Goal: Task Accomplishment & Management: Manage account settings

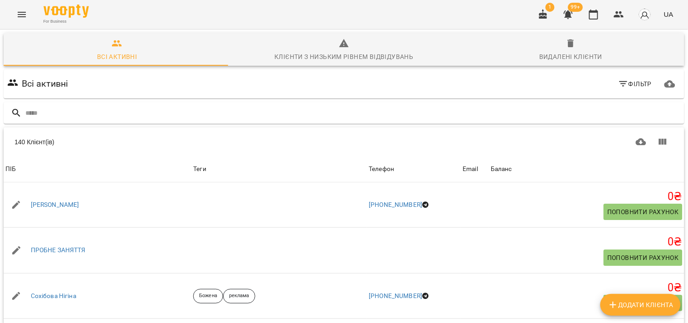
drag, startPoint x: 0, startPoint y: 0, endPoint x: 559, endPoint y: 73, distance: 563.9
click at [566, 106] on input "text" at bounding box center [352, 113] width 655 height 15
click at [549, 19] on icon "button" at bounding box center [543, 14] width 11 height 11
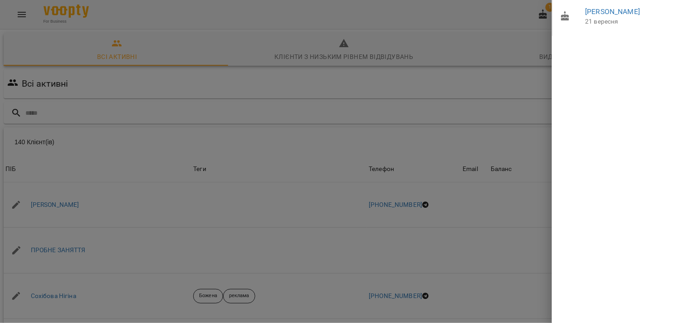
click at [534, 39] on div at bounding box center [344, 161] width 688 height 323
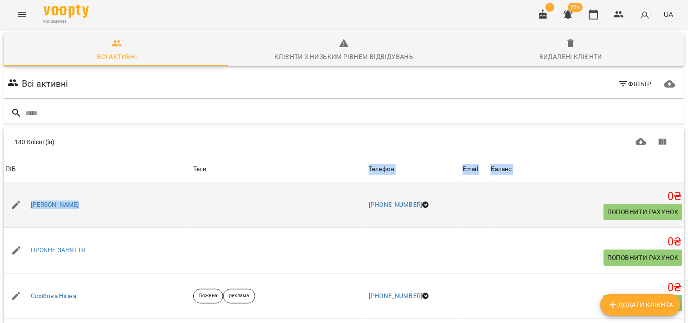
drag, startPoint x: 210, startPoint y: 183, endPoint x: 213, endPoint y: 210, distance: 27.4
click at [210, 183] on td at bounding box center [279, 204] width 176 height 45
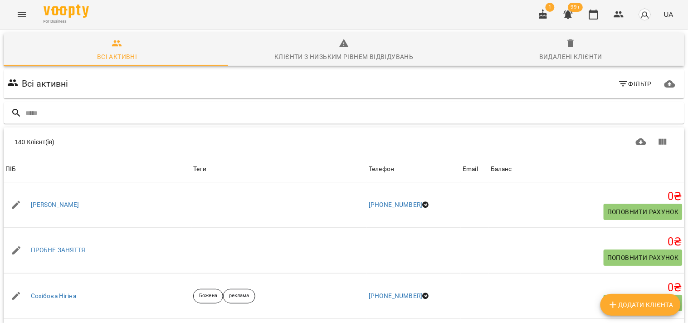
click at [191, 97] on div "Всі активні Фільтр" at bounding box center [344, 83] width 681 height 29
click at [190, 112] on input "text" at bounding box center [352, 113] width 655 height 15
click at [20, 13] on icon "Menu" at bounding box center [21, 14] width 11 height 11
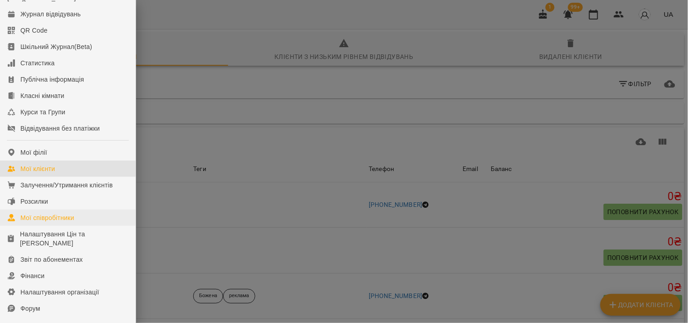
scroll to position [50, 0]
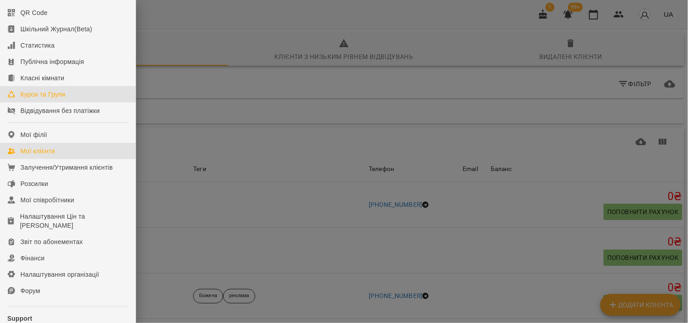
click at [43, 99] on div "Курси та Групи" at bounding box center [42, 94] width 45 height 9
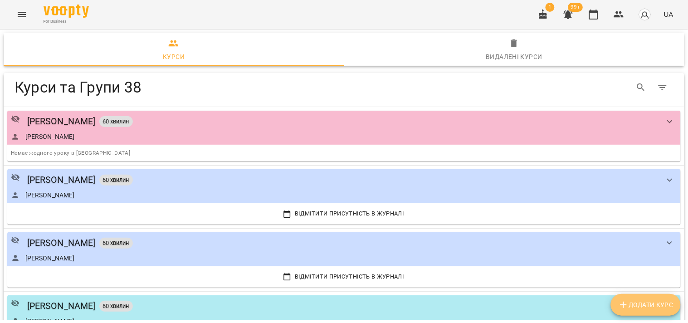
click at [643, 308] on span "Додати Курс" at bounding box center [645, 304] width 55 height 11
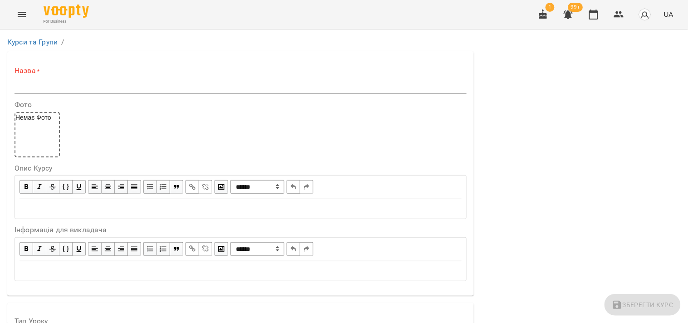
click at [196, 89] on input "text" at bounding box center [241, 86] width 452 height 15
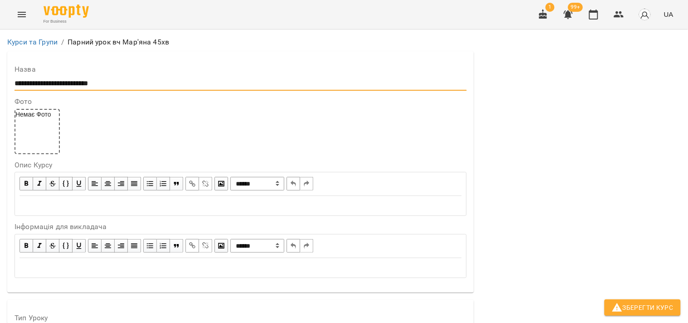
scroll to position [151, 0]
type input "**********"
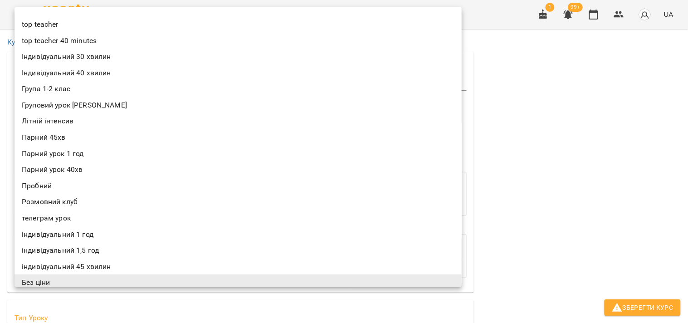
scroll to position [3, 0]
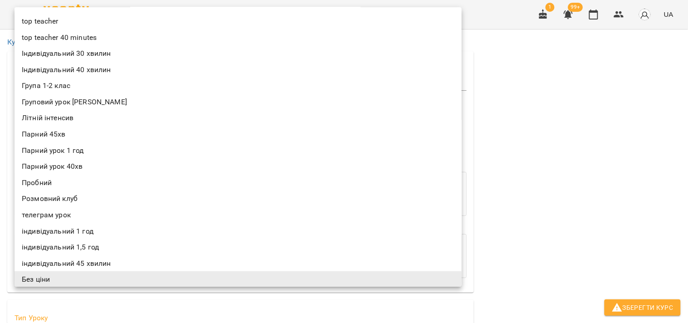
click at [43, 134] on li "Парний 45хв" at bounding box center [238, 134] width 447 height 16
type input "**********"
type input "**"
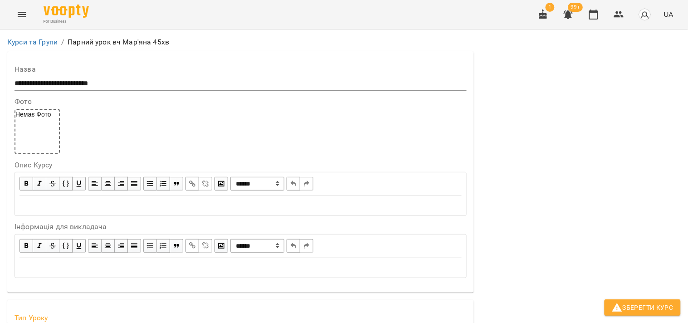
scroll to position [302, 0]
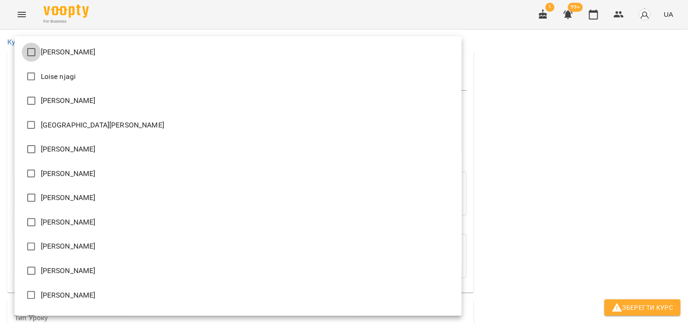
type input "**********"
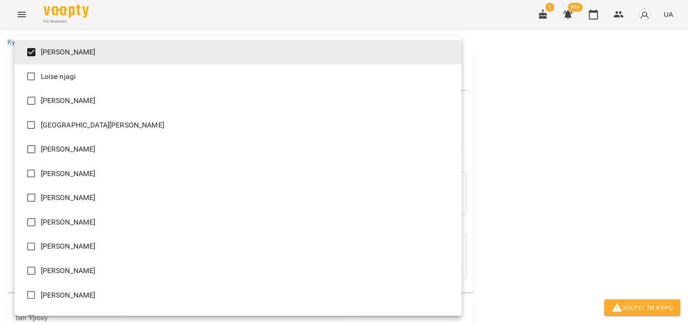
click at [504, 144] on div at bounding box center [344, 161] width 688 height 323
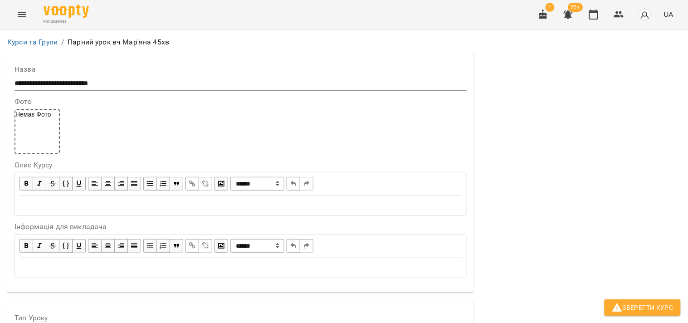
scroll to position [736, 0]
click at [649, 309] on span "Зберегти Курс" at bounding box center [643, 307] width 62 height 11
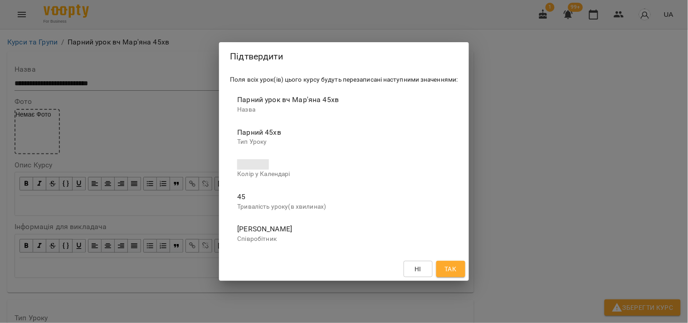
click at [458, 269] on span "Так" at bounding box center [451, 269] width 15 height 11
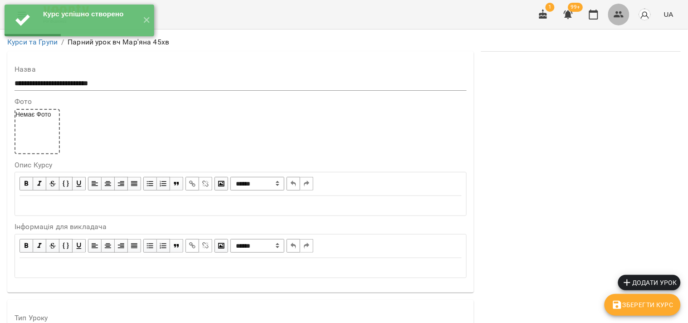
click at [617, 12] on icon "button" at bounding box center [619, 14] width 10 height 6
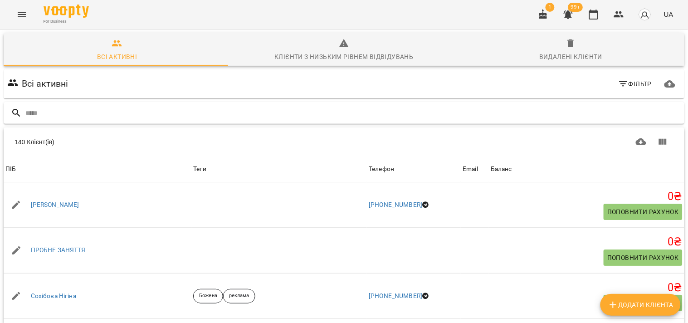
click at [414, 111] on input "text" at bounding box center [352, 113] width 655 height 15
type input "******"
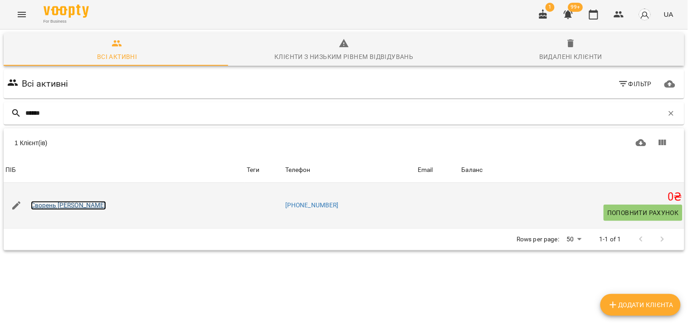
click at [47, 205] on link "[PERSON_NAME]" at bounding box center [68, 205] width 75 height 9
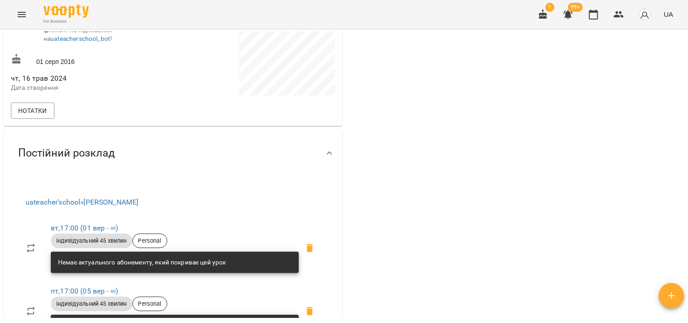
scroll to position [302, 0]
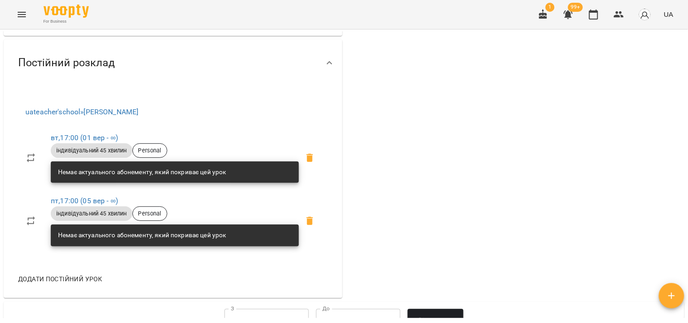
click at [307, 162] on icon at bounding box center [310, 158] width 6 height 8
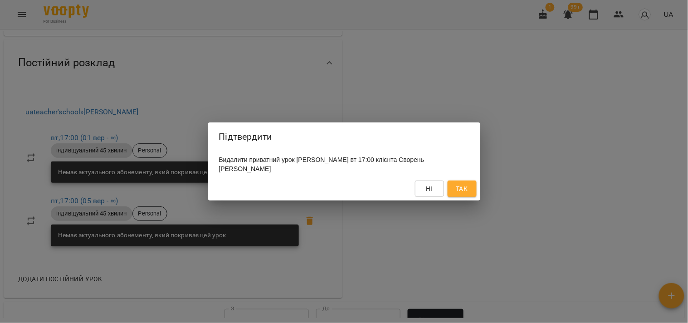
click at [469, 196] on button "Так" at bounding box center [462, 189] width 29 height 16
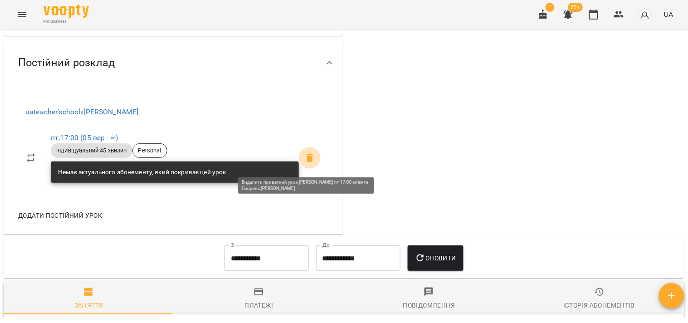
click at [304, 158] on icon at bounding box center [309, 157] width 11 height 11
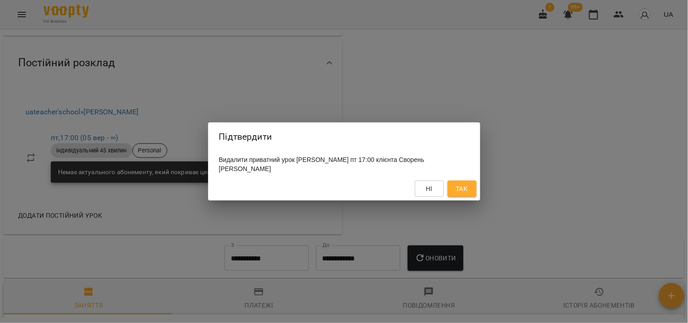
click at [473, 186] on button "Так" at bounding box center [462, 189] width 29 height 16
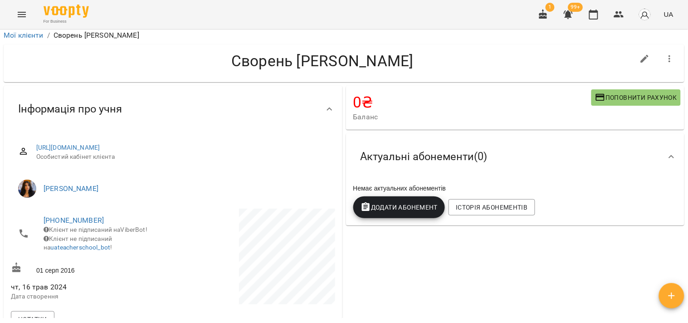
scroll to position [0, 0]
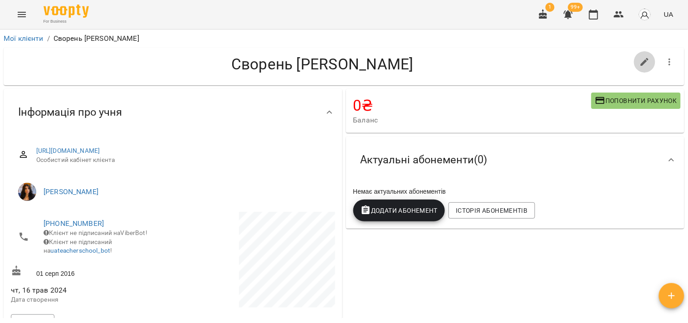
click at [640, 62] on icon "button" at bounding box center [645, 62] width 11 height 11
select select "**"
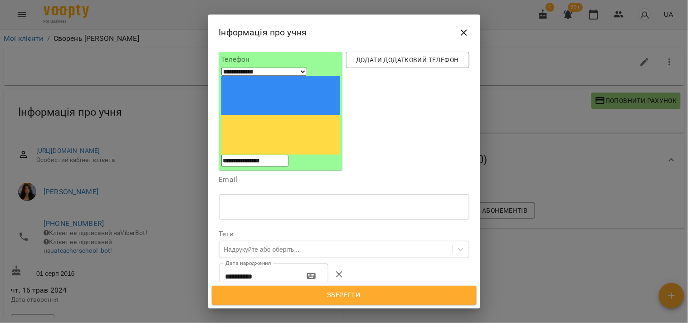
scroll to position [101, 0]
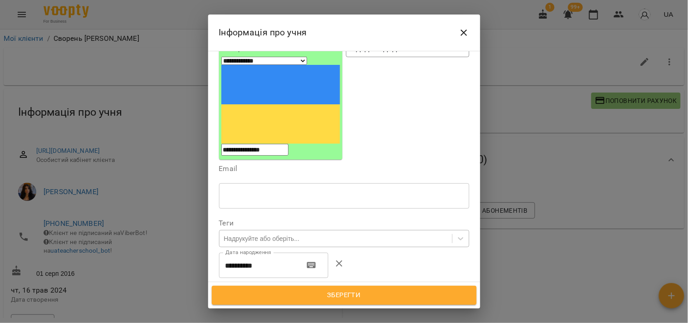
click at [284, 234] on div "Надрукуйте або оберіть..." at bounding box center [262, 238] width 76 height 9
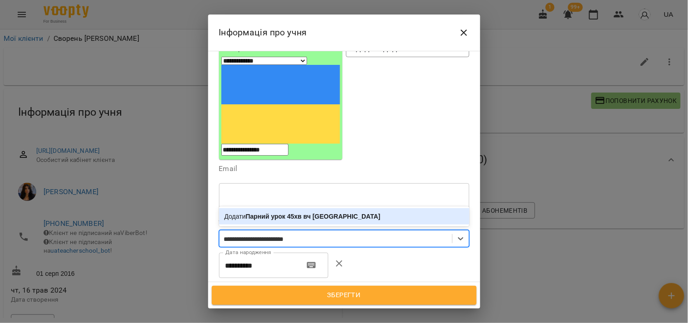
type input "**********"
click at [307, 213] on b "Парний урок 45хв вч Мар'яна" at bounding box center [292, 216] width 92 height 7
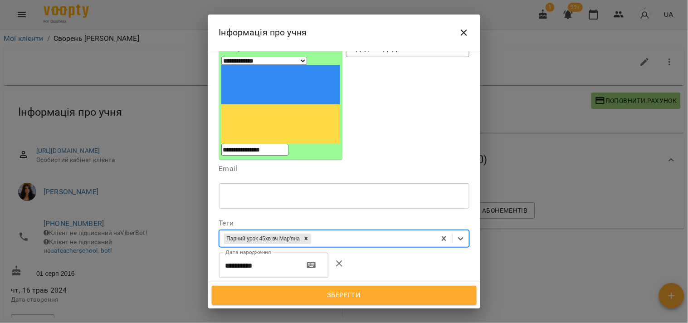
click at [355, 290] on span "Зберегти" at bounding box center [344, 295] width 245 height 12
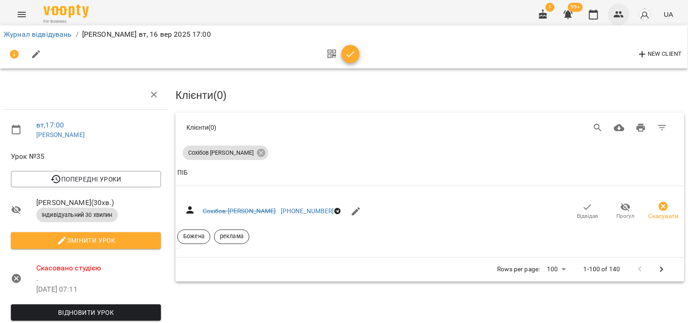
click at [624, 15] on icon "button" at bounding box center [619, 14] width 11 height 11
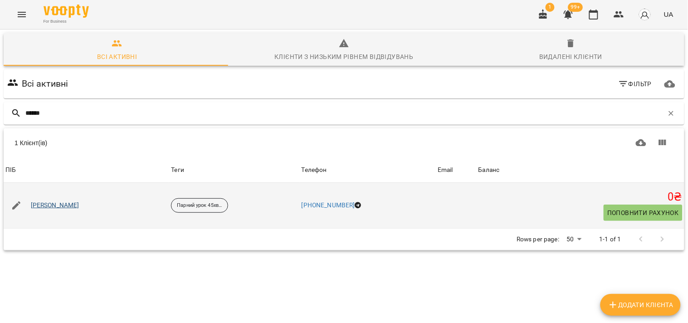
type input "******"
click at [55, 202] on link "[PERSON_NAME]" at bounding box center [55, 205] width 49 height 9
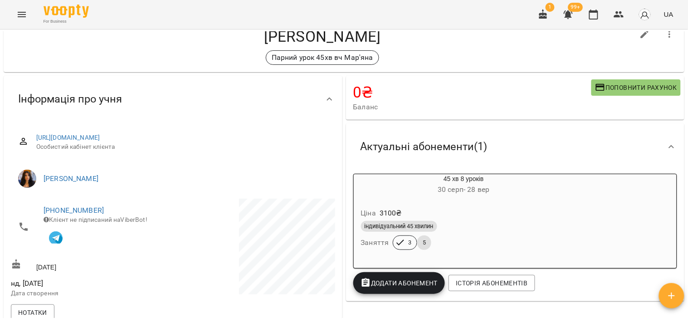
scroll to position [101, 0]
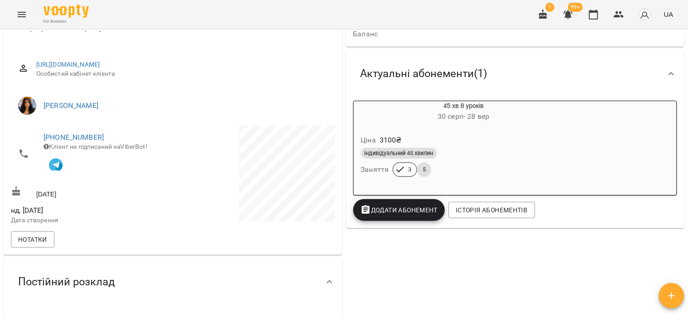
click at [504, 165] on div "індивідуальний 45 хвилин Заняття 3 5" at bounding box center [464, 162] width 210 height 33
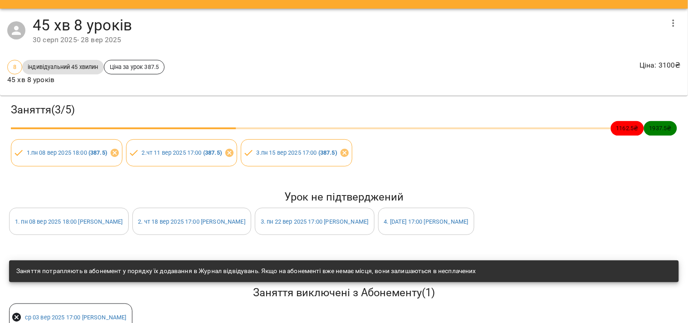
scroll to position [0, 0]
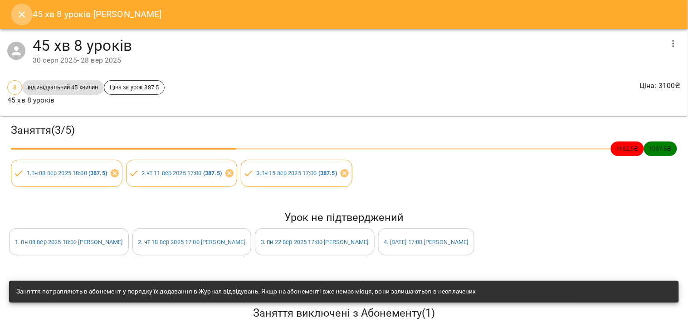
click at [19, 14] on icon "Close" at bounding box center [21, 14] width 11 height 11
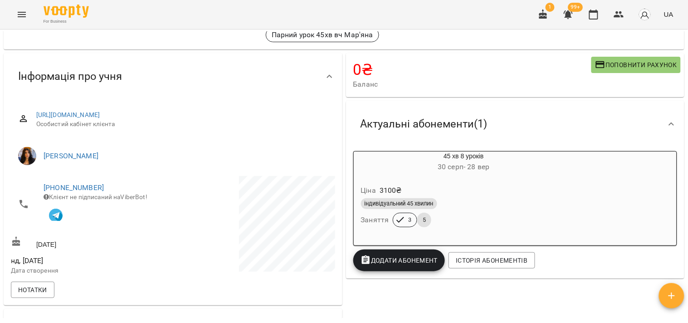
scroll to position [101, 0]
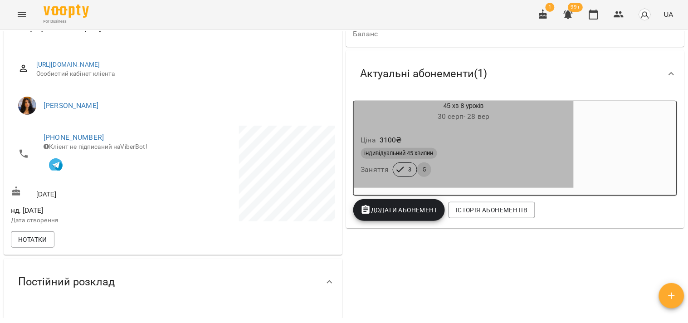
click at [517, 175] on div "індивідуальний 45 хвилин Заняття 3 5" at bounding box center [464, 162] width 210 height 33
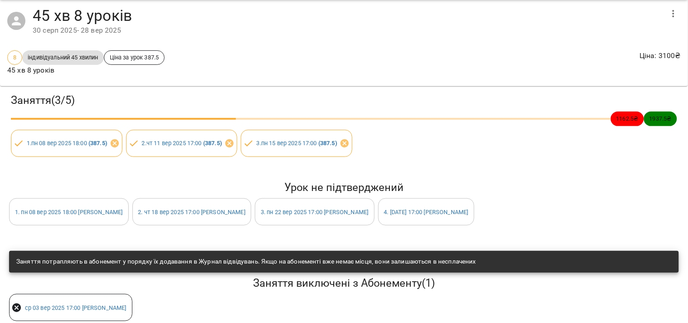
scroll to position [46, 0]
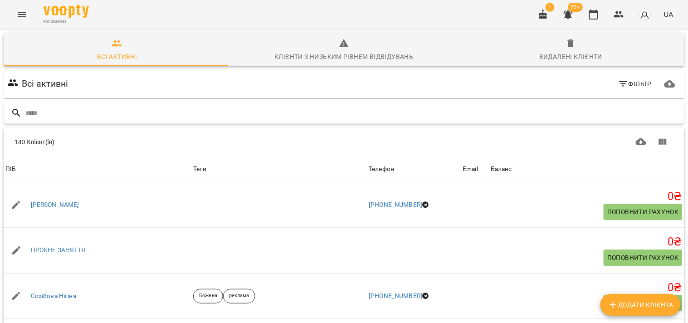
click at [444, 118] on input "text" at bounding box center [352, 113] width 655 height 15
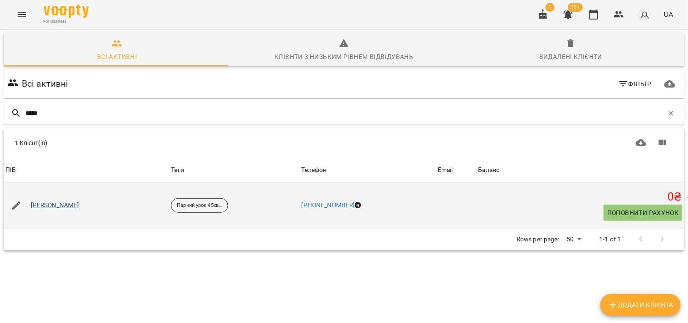
type input "*****"
click at [63, 207] on link "[PERSON_NAME]" at bounding box center [55, 205] width 49 height 9
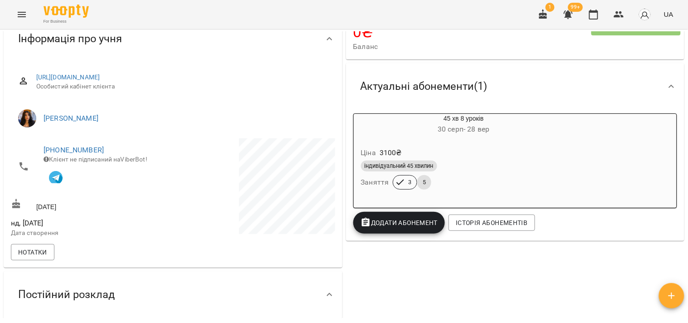
scroll to position [101, 0]
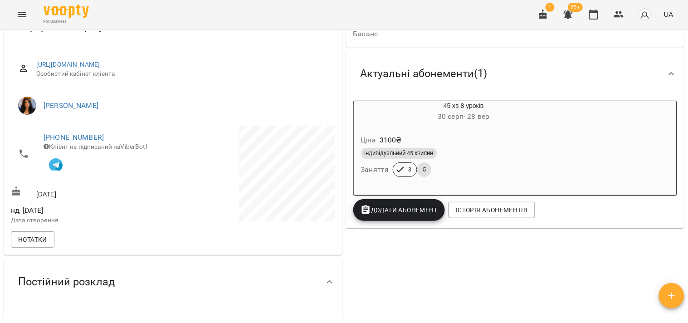
click at [488, 163] on div "індивідуальний 45 хвилин Заняття 3 5" at bounding box center [464, 162] width 210 height 33
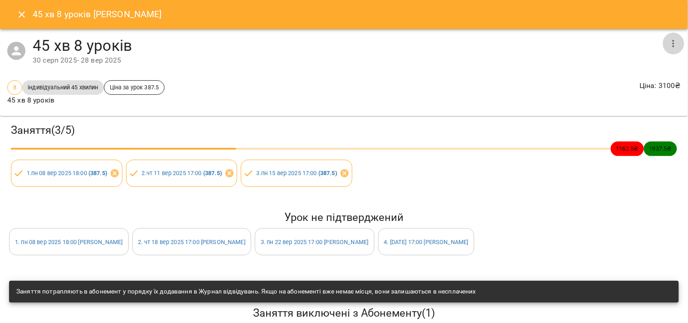
click at [669, 45] on icon "button" at bounding box center [673, 43] width 11 height 11
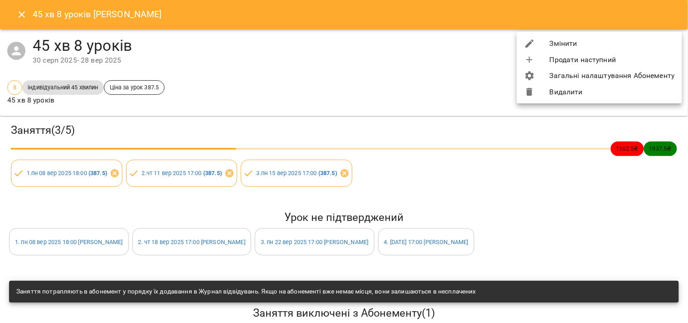
click at [647, 43] on li "Змінити" at bounding box center [599, 43] width 165 height 16
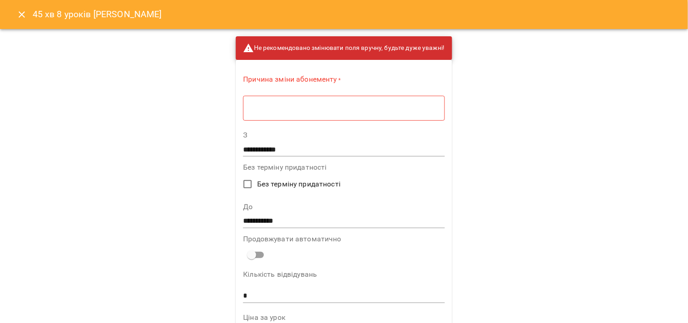
click at [361, 110] on textarea at bounding box center [343, 108] width 189 height 9
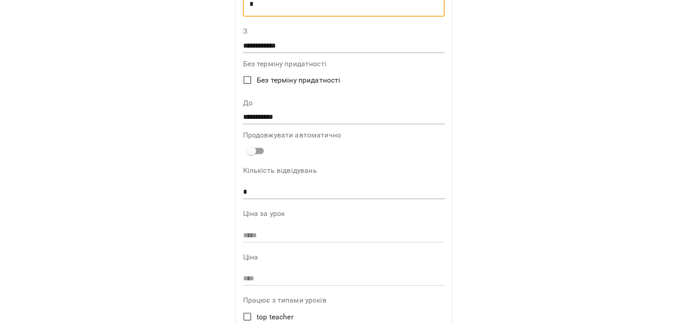
type textarea "*"
click at [304, 189] on input "*" at bounding box center [344, 192] width 202 height 15
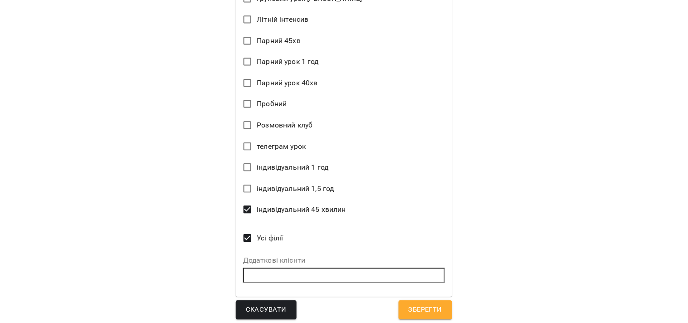
scroll to position [527, 0]
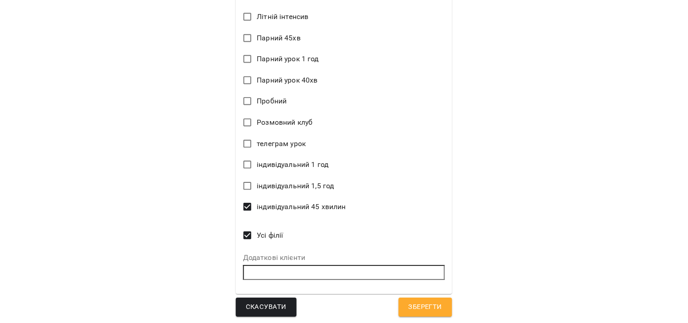
type input "*"
click at [436, 302] on span "Зберегти" at bounding box center [426, 307] width 34 height 12
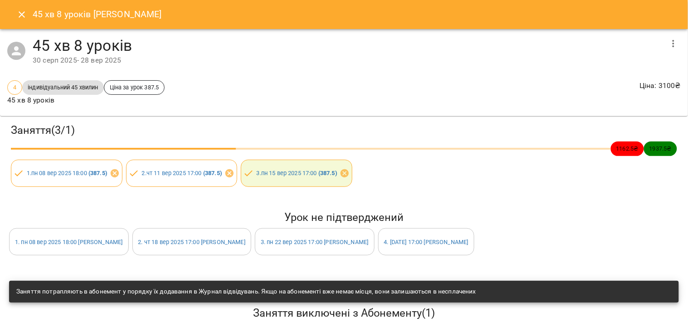
click at [16, 17] on icon "Close" at bounding box center [21, 14] width 11 height 11
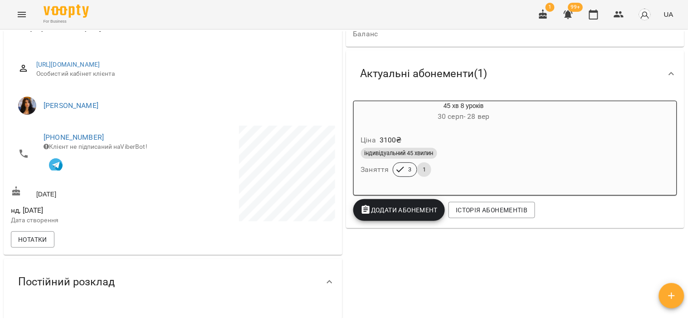
click at [405, 207] on span "Додати Абонемент" at bounding box center [400, 210] width 78 height 11
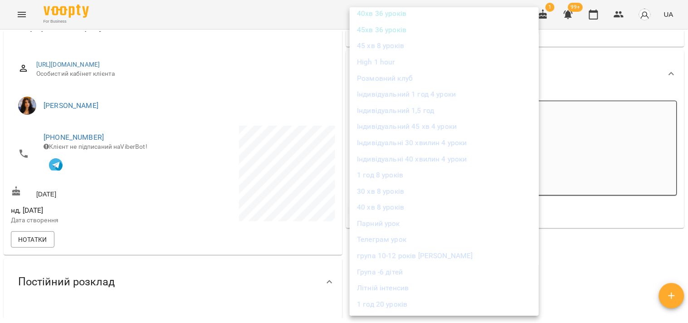
scroll to position [101, 0]
click at [411, 210] on li "Парний урок" at bounding box center [444, 212] width 189 height 16
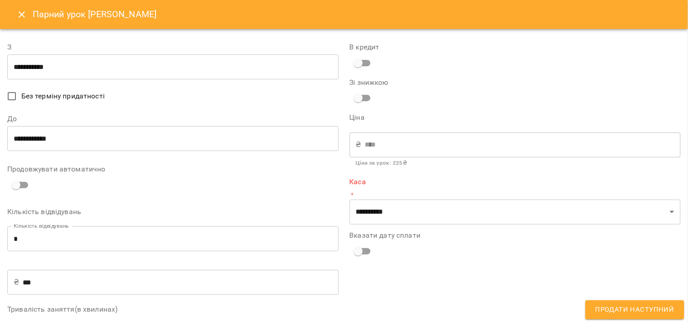
click at [74, 67] on input "**********" at bounding box center [173, 66] width 332 height 25
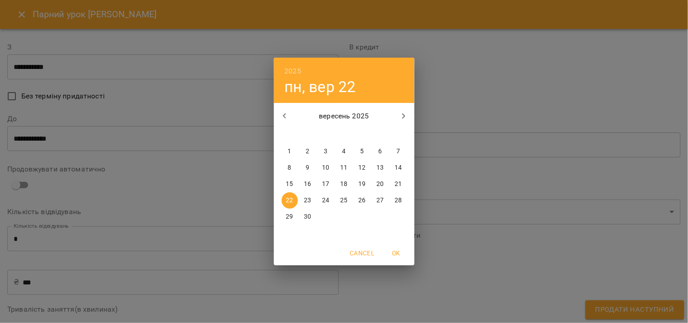
click at [305, 198] on p "23" at bounding box center [307, 200] width 7 height 9
type input "**********"
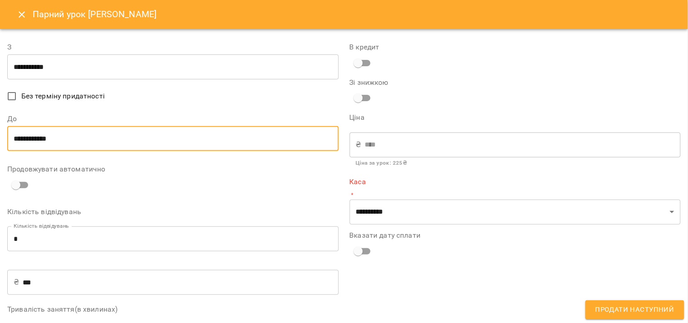
click at [119, 136] on input "**********" at bounding box center [173, 138] width 332 height 25
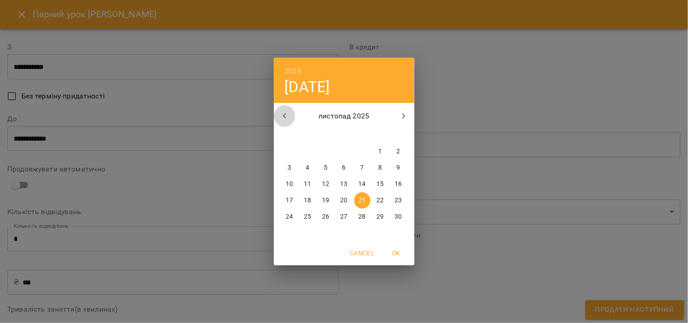
click at [288, 125] on button "button" at bounding box center [285, 116] width 22 height 22
click at [287, 125] on button "button" at bounding box center [285, 116] width 22 height 22
click at [407, 115] on icon "button" at bounding box center [403, 116] width 11 height 11
click at [356, 152] on span "3" at bounding box center [362, 151] width 16 height 9
type input "**********"
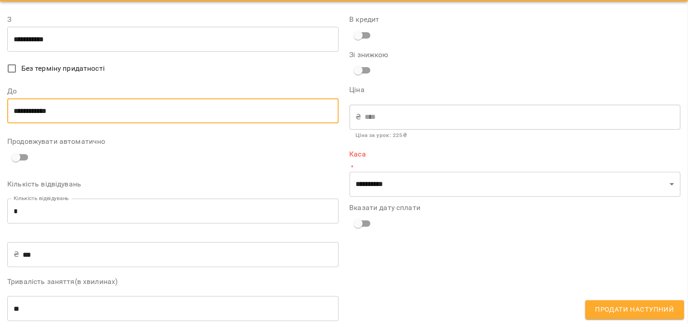
scroll to position [50, 0]
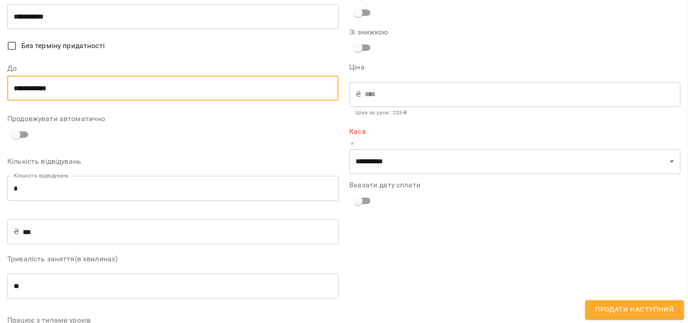
click at [21, 187] on input "*" at bounding box center [173, 188] width 332 height 25
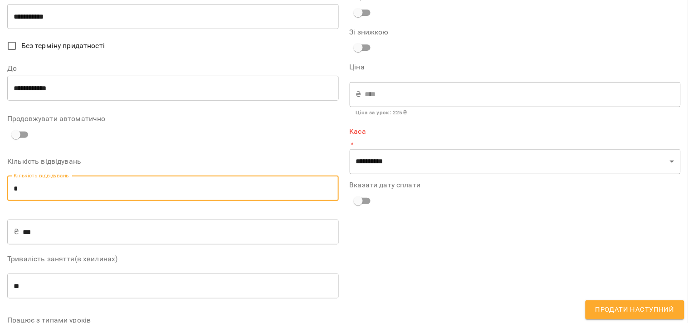
click at [21, 187] on input "*" at bounding box center [173, 188] width 332 height 25
click at [23, 187] on input "*" at bounding box center [173, 188] width 332 height 25
type input "*"
type input "***"
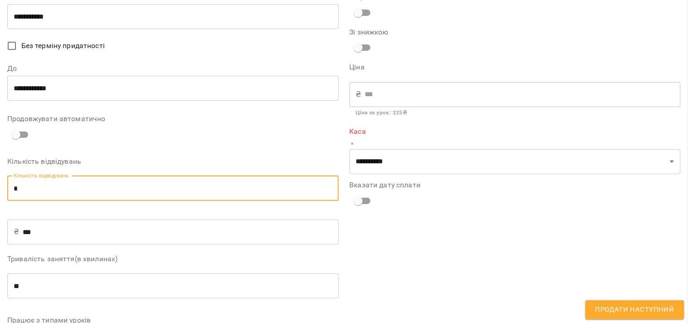
type input "*"
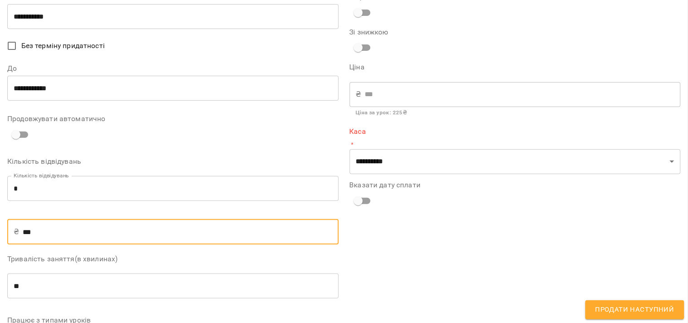
click at [32, 227] on input "***" at bounding box center [181, 231] width 316 height 25
type input "*"
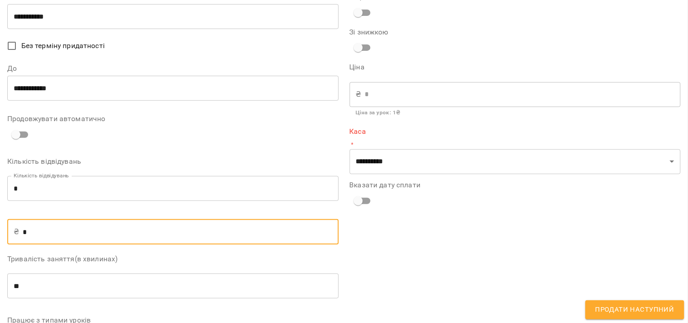
scroll to position [97, 0]
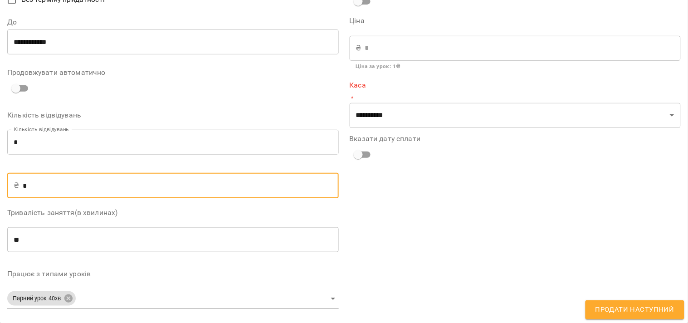
type input "*"
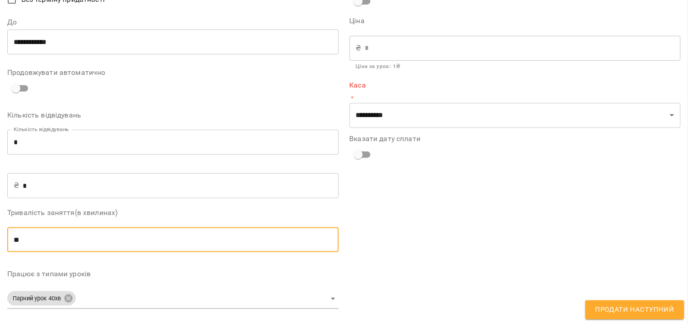
click at [35, 240] on input "**" at bounding box center [173, 239] width 332 height 25
type input "**"
click at [71, 295] on body "For Business 1 99+ UA Мої клієнти / Гаркуша Аріна Гаркуша Аріна Парний урок 45х…" at bounding box center [344, 176] width 688 height 352
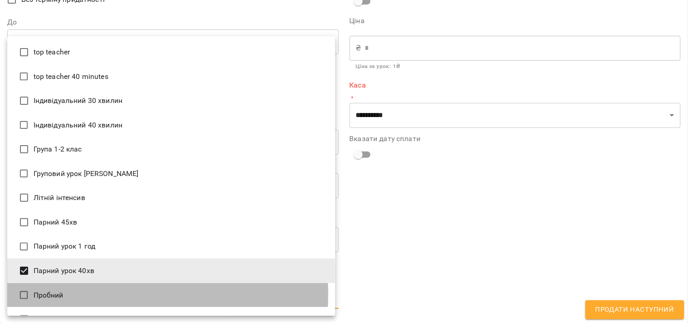
click at [71, 295] on li "Пробний" at bounding box center [171, 295] width 328 height 24
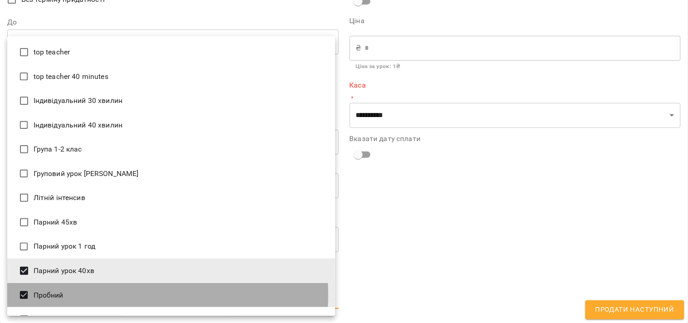
click at [71, 295] on li "Пробний" at bounding box center [171, 295] width 328 height 24
type input "**********"
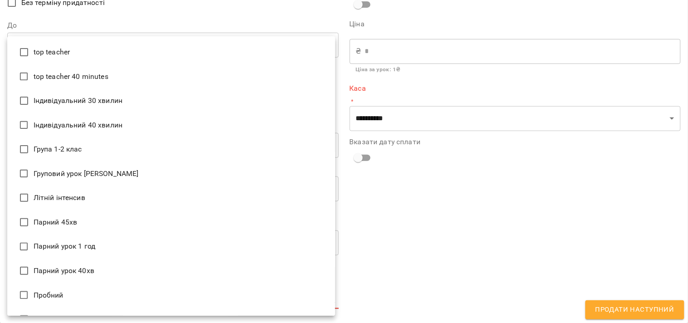
type input "**********"
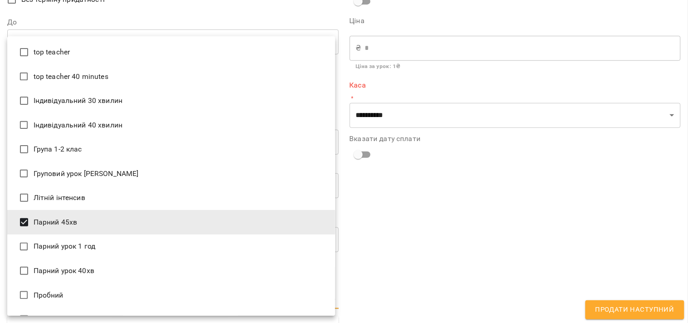
click at [433, 294] on div at bounding box center [344, 161] width 688 height 323
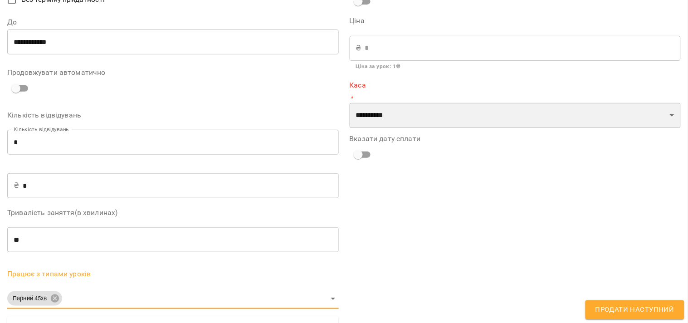
click at [399, 114] on select "**********" at bounding box center [516, 115] width 332 height 25
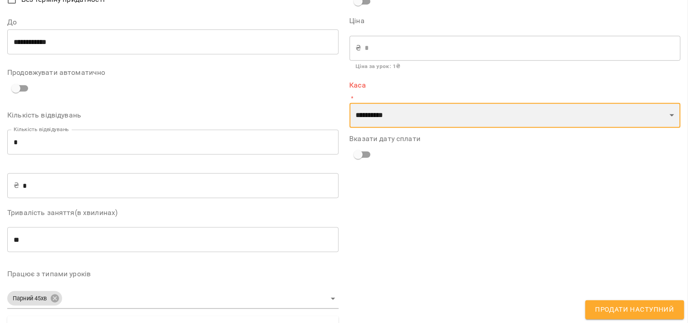
select select "****"
click at [350, 103] on select "**********" at bounding box center [516, 115] width 332 height 25
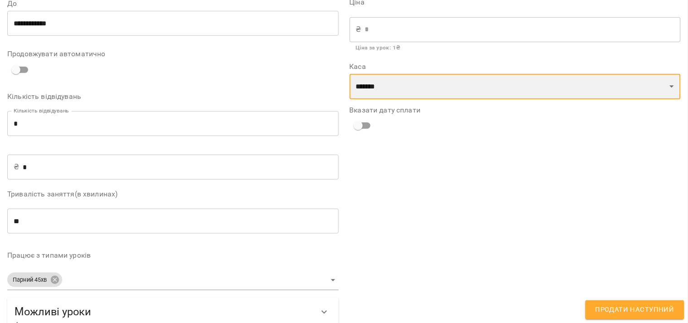
scroll to position [136, 0]
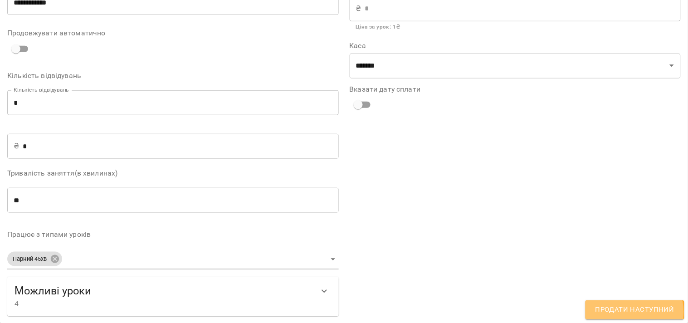
click at [635, 305] on span "Продати наступний" at bounding box center [635, 310] width 79 height 12
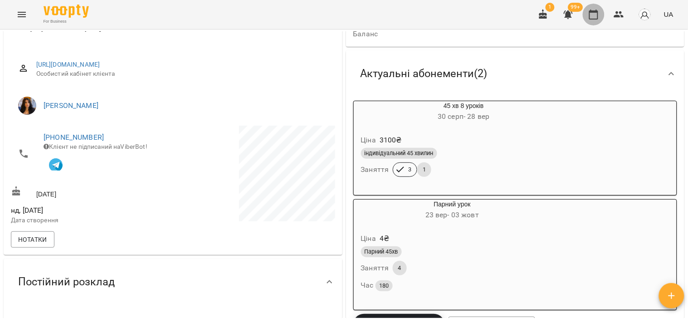
click at [595, 14] on icon "button" at bounding box center [593, 14] width 11 height 11
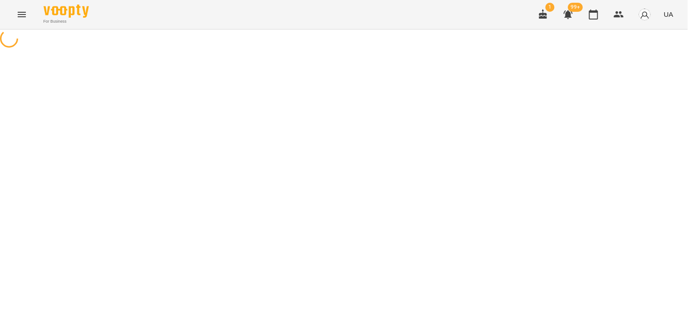
click at [607, 16] on div "1 99+ UA" at bounding box center [604, 15] width 145 height 24
click at [619, 15] on icon "button" at bounding box center [619, 14] width 11 height 11
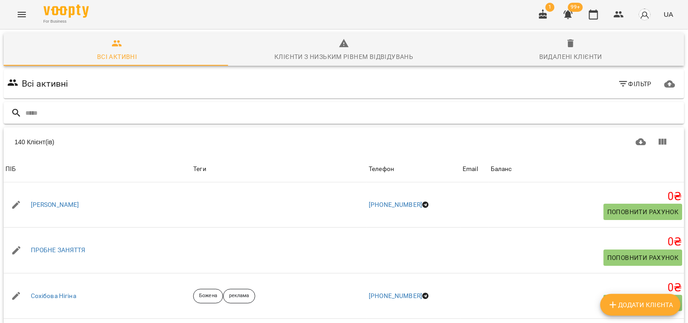
click at [176, 110] on input "text" at bounding box center [352, 113] width 655 height 15
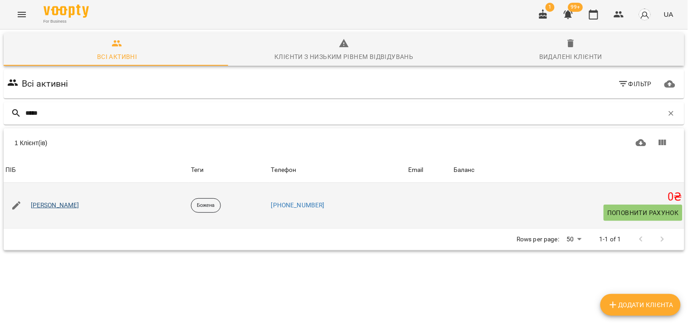
type input "*****"
click at [57, 209] on link "Померанц Ейтан" at bounding box center [55, 205] width 49 height 9
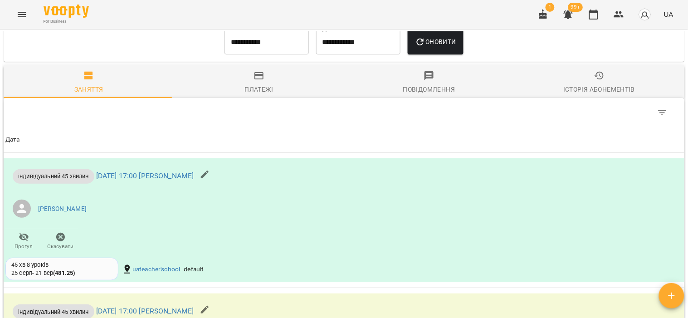
scroll to position [454, 0]
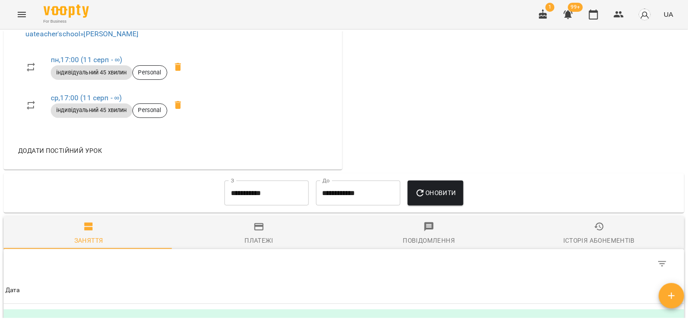
click at [596, 232] on icon "button" at bounding box center [599, 226] width 11 height 11
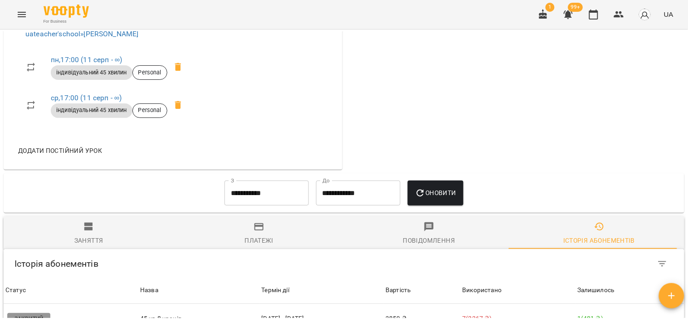
scroll to position [587, 0]
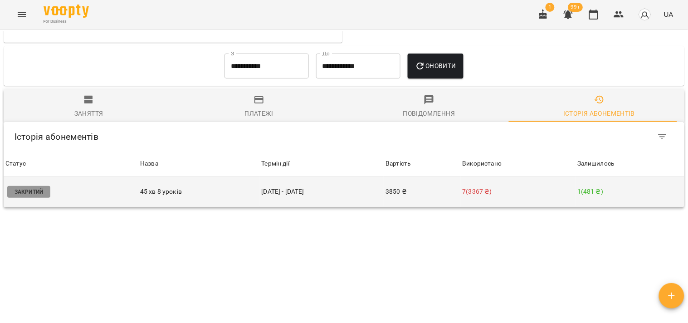
click at [568, 196] on p "7 ( 3367 ₴ )" at bounding box center [519, 192] width 112 height 10
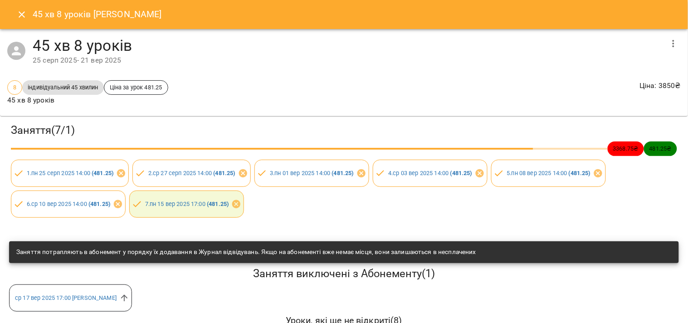
click at [668, 44] on icon "button" at bounding box center [673, 43] width 11 height 11
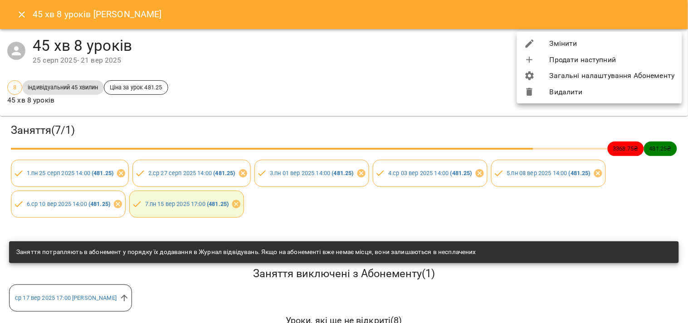
click at [630, 44] on li "Змінити" at bounding box center [599, 43] width 165 height 16
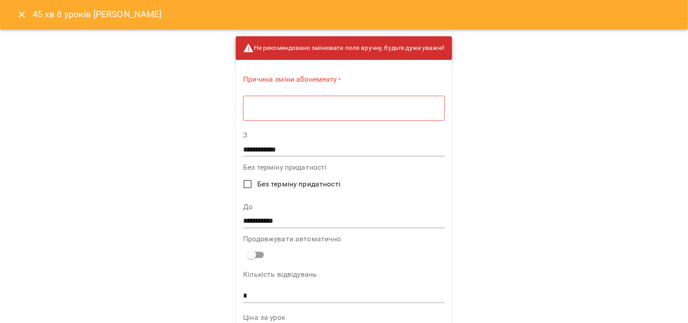
click at [401, 114] on div "* ​" at bounding box center [343, 107] width 201 height 25
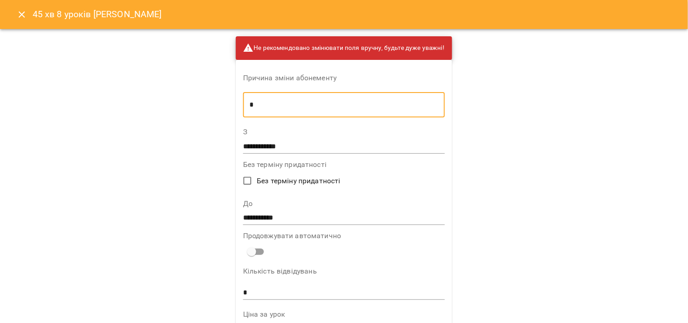
type textarea "*"
click at [301, 215] on input "**********" at bounding box center [344, 218] width 202 height 15
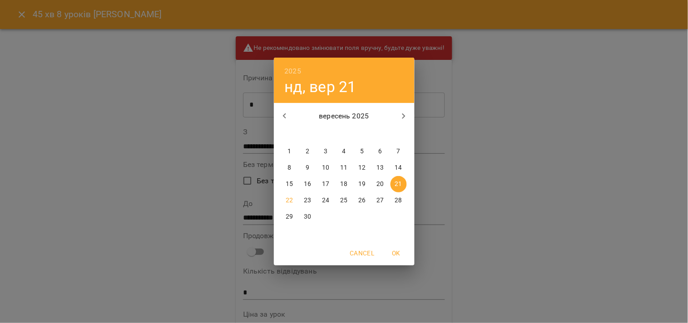
click at [486, 198] on div "2025 нд, вер 21 вересень 2025 пн вт ср чт пт сб нд 1 2 3 4 5 6 7 8 9 10 11 12 1…" at bounding box center [344, 161] width 688 height 323
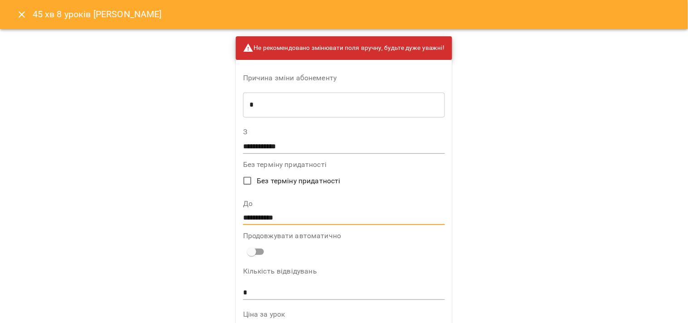
click at [23, 16] on icon "Close" at bounding box center [22, 14] width 6 height 6
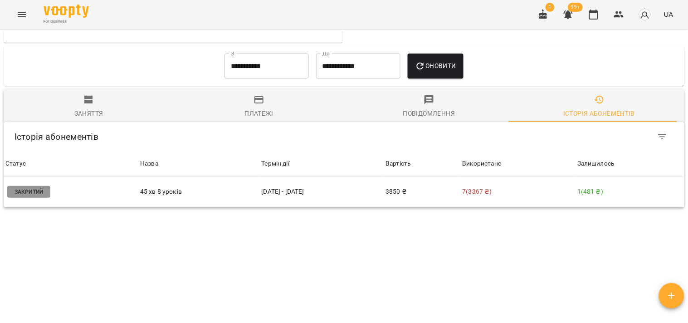
scroll to position [537, 0]
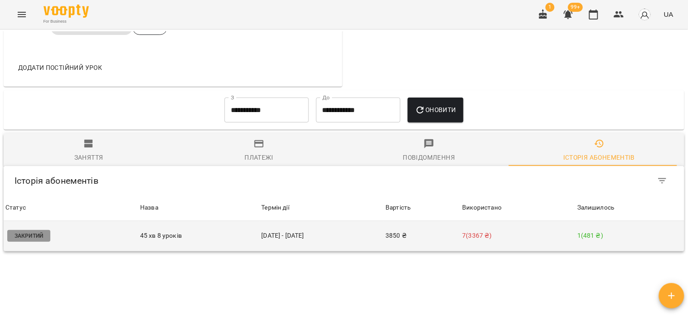
click at [270, 241] on td "25 серп - 21 вер" at bounding box center [322, 236] width 124 height 30
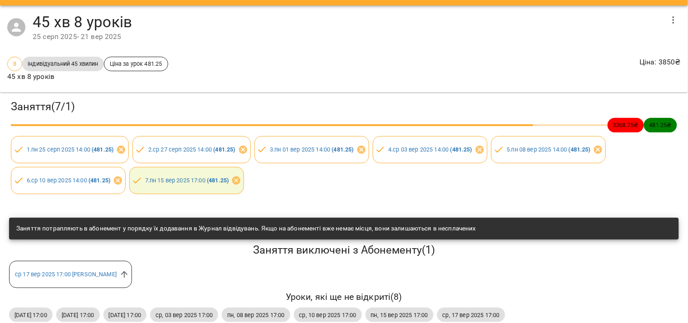
scroll to position [43, 0]
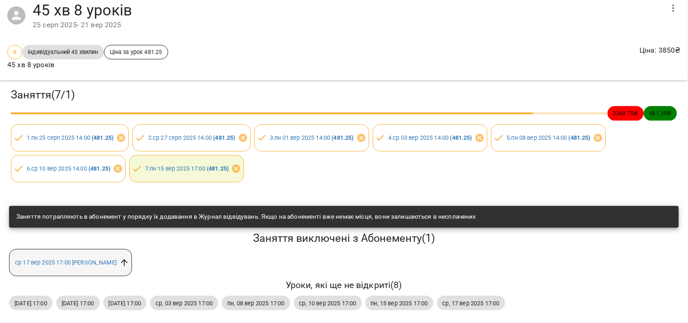
click at [126, 259] on icon at bounding box center [124, 262] width 7 height 7
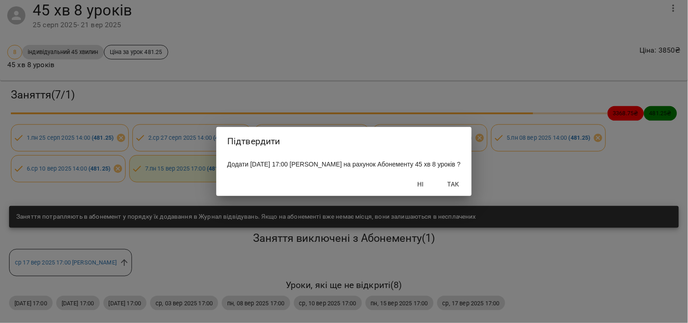
click at [468, 190] on button "Так" at bounding box center [453, 184] width 29 height 16
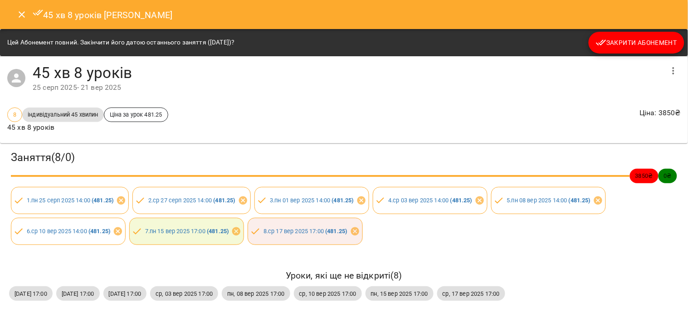
click at [15, 11] on button "Close" at bounding box center [22, 15] width 22 height 22
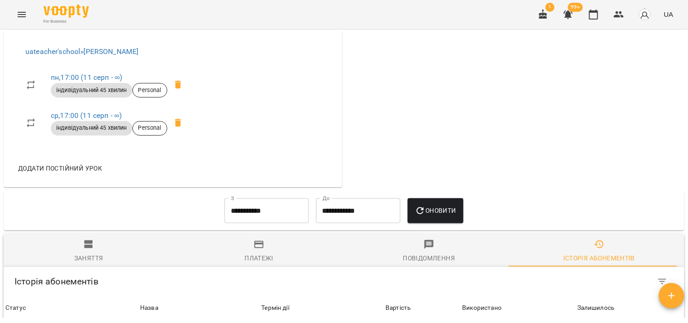
scroll to position [386, 0]
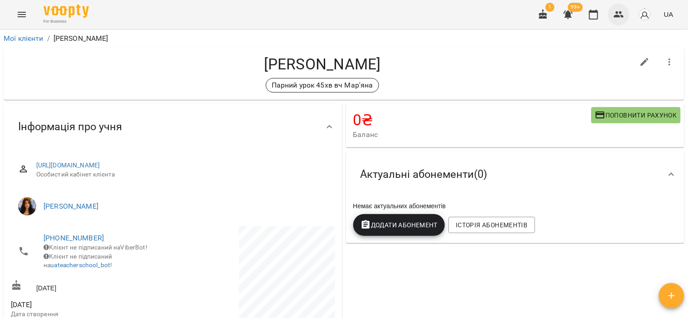
click at [614, 11] on icon "button" at bounding box center [619, 14] width 11 height 11
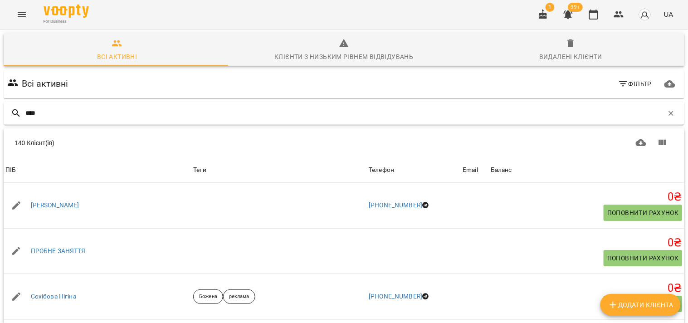
type input "*****"
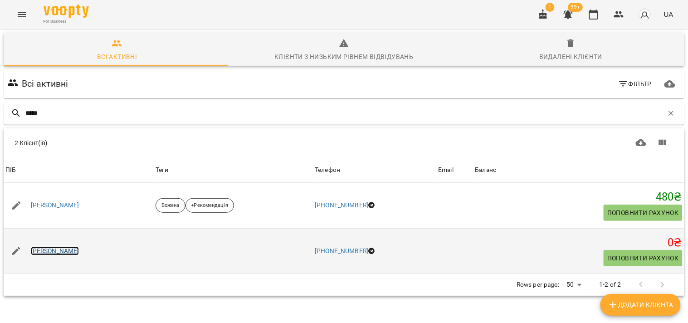
click at [54, 251] on link "[PERSON_NAME]" at bounding box center [55, 251] width 49 height 9
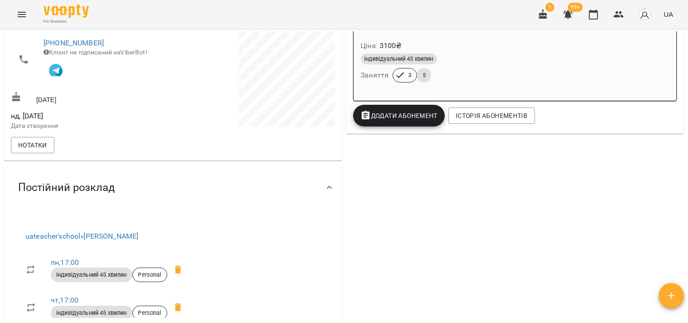
scroll to position [332, 0]
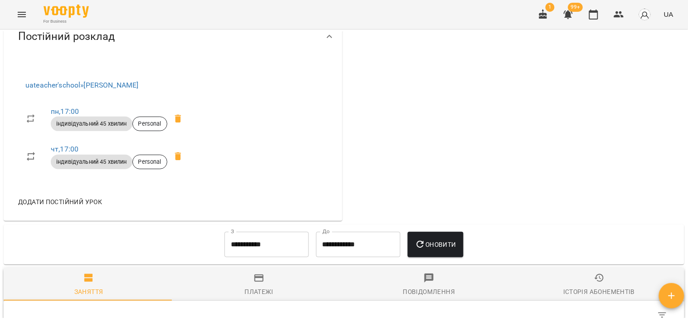
click at [179, 117] on icon at bounding box center [178, 118] width 11 height 11
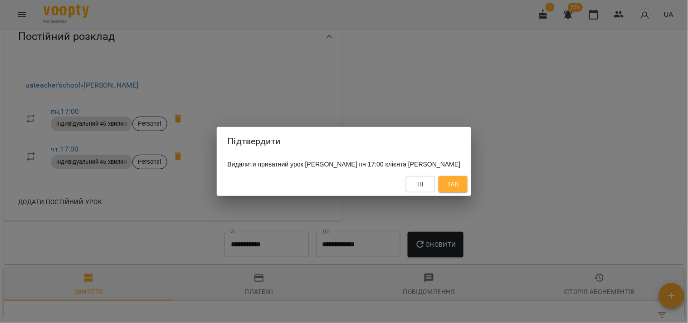
click at [459, 189] on span "Так" at bounding box center [453, 184] width 12 height 11
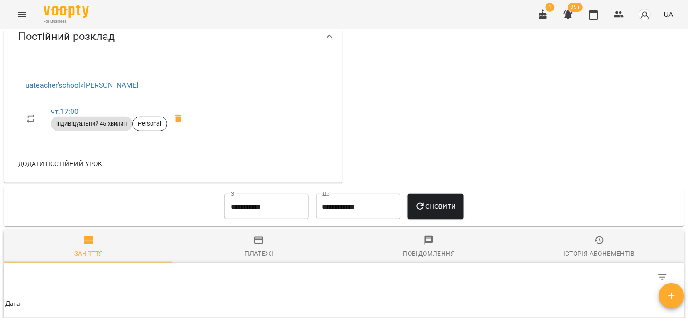
click at [181, 120] on icon at bounding box center [178, 119] width 6 height 8
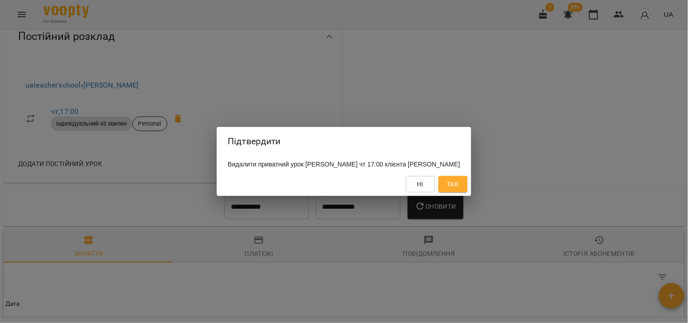
click at [457, 190] on span "Так" at bounding box center [453, 184] width 15 height 11
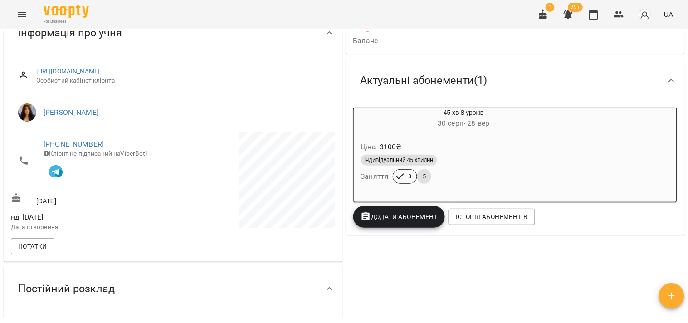
scroll to position [0, 0]
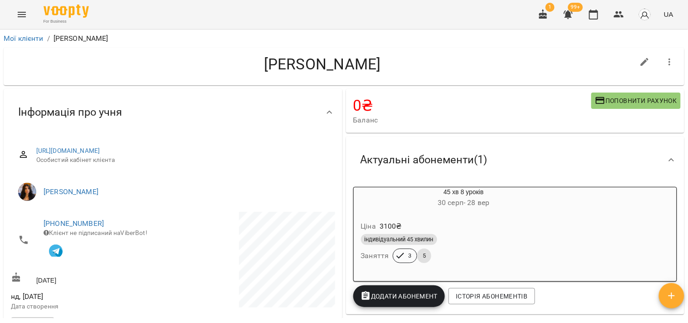
click at [640, 63] on icon "button" at bounding box center [645, 62] width 11 height 11
select select "**"
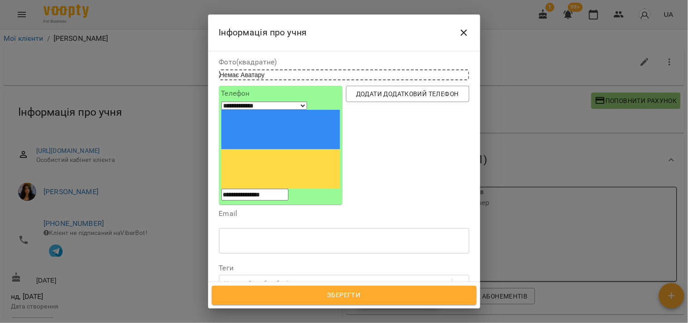
scroll to position [101, 0]
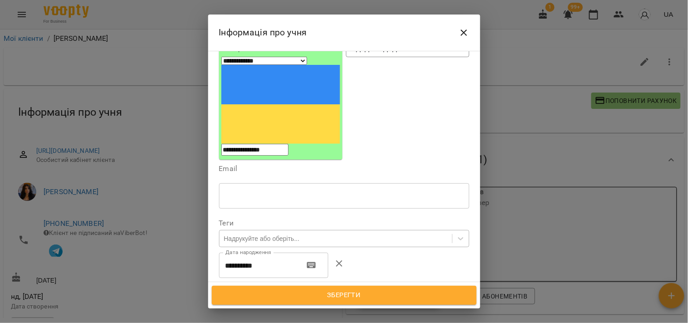
click at [288, 234] on div "Надрукуйте або оберіть..." at bounding box center [262, 238] width 76 height 9
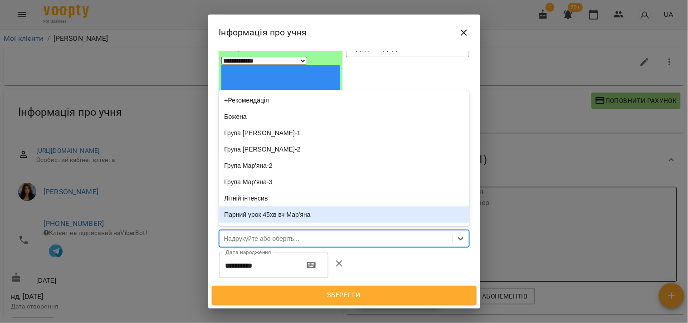
click at [287, 206] on div "Парний урок 45хв вч Мар'яна" at bounding box center [344, 214] width 250 height 16
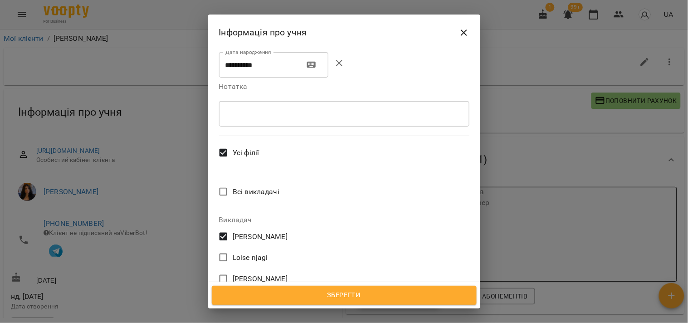
scroll to position [302, 0]
click at [346, 299] on span "Зберегти" at bounding box center [344, 295] width 245 height 12
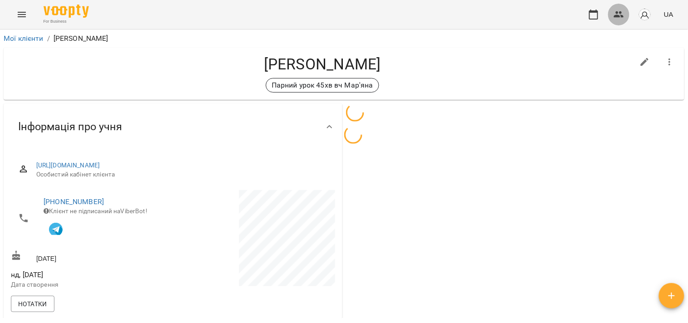
click at [617, 18] on icon "button" at bounding box center [619, 14] width 11 height 11
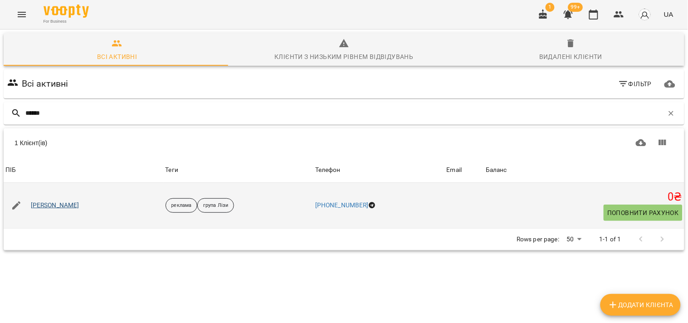
type input "******"
click at [71, 209] on link "[PERSON_NAME]" at bounding box center [55, 205] width 49 height 9
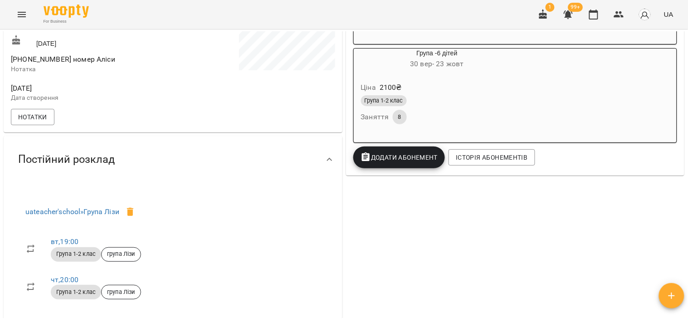
scroll to position [201, 0]
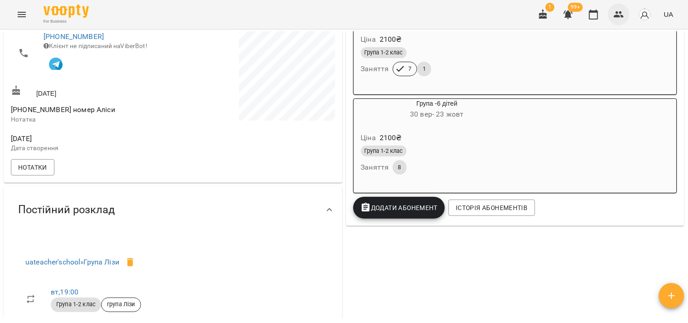
click at [625, 13] on icon "button" at bounding box center [619, 14] width 11 height 11
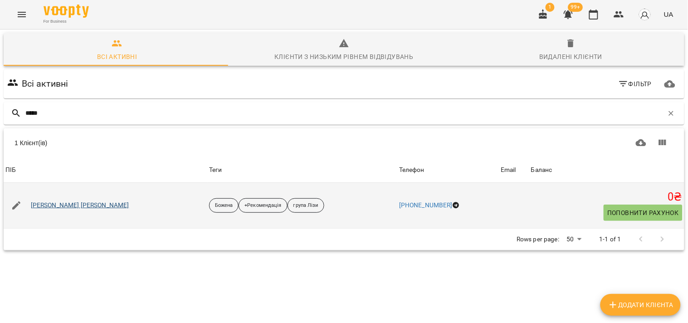
type input "*****"
click at [68, 207] on link "[PERSON_NAME] [PERSON_NAME]" at bounding box center [80, 205] width 98 height 9
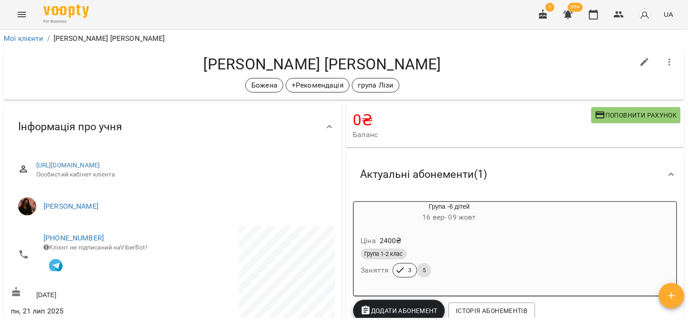
click at [630, 16] on div "1 99+ UA" at bounding box center [604, 15] width 145 height 24
click at [627, 17] on button "button" at bounding box center [619, 15] width 22 height 22
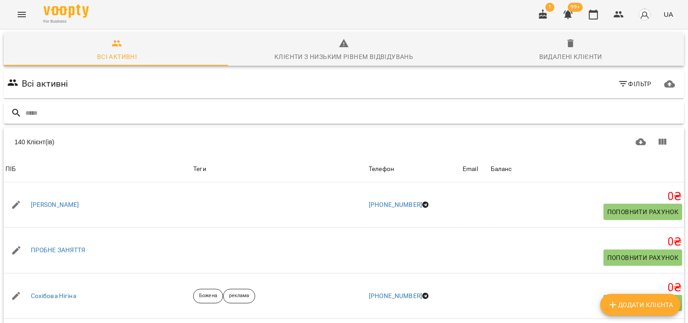
click at [473, 109] on input "text" at bounding box center [352, 113] width 655 height 15
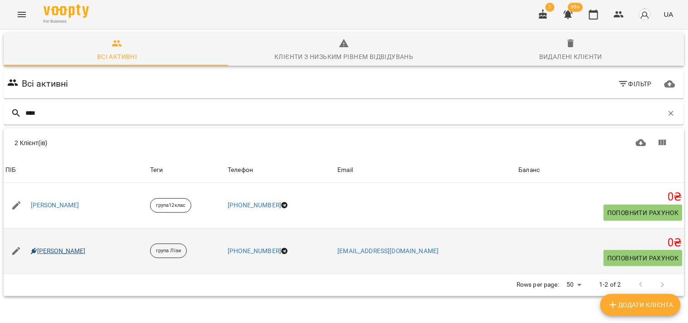
type input "****"
click at [38, 254] on link "[PERSON_NAME]" at bounding box center [58, 251] width 55 height 9
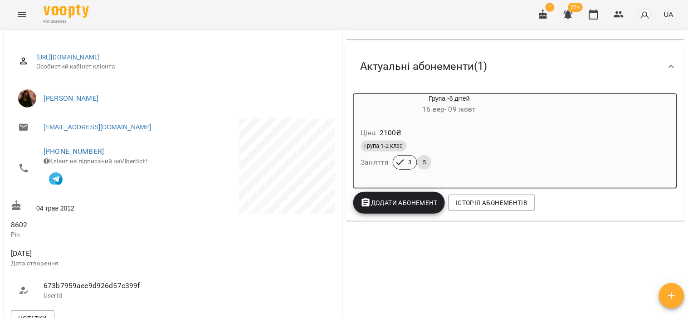
scroll to position [151, 0]
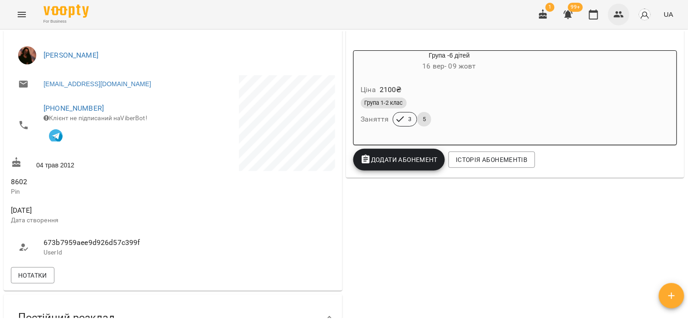
click at [624, 15] on icon "button" at bounding box center [619, 14] width 11 height 11
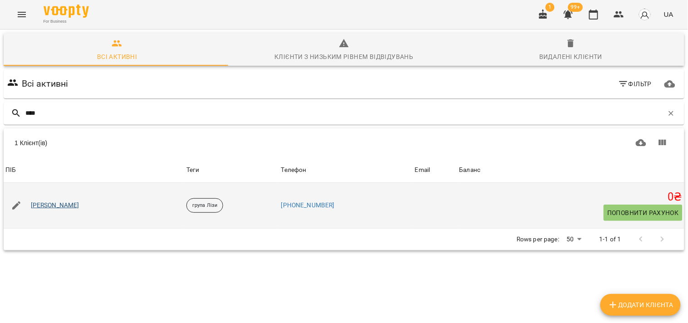
type input "****"
click at [56, 207] on link "[PERSON_NAME]" at bounding box center [55, 205] width 49 height 9
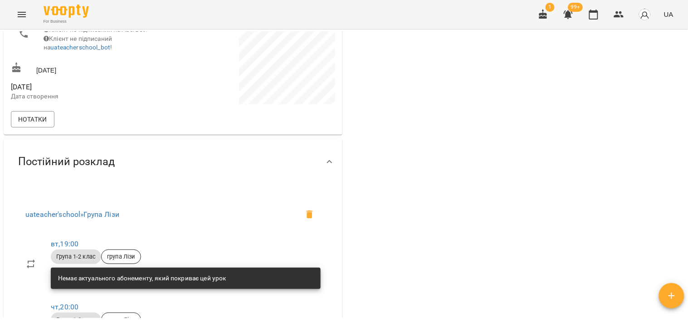
scroll to position [201, 0]
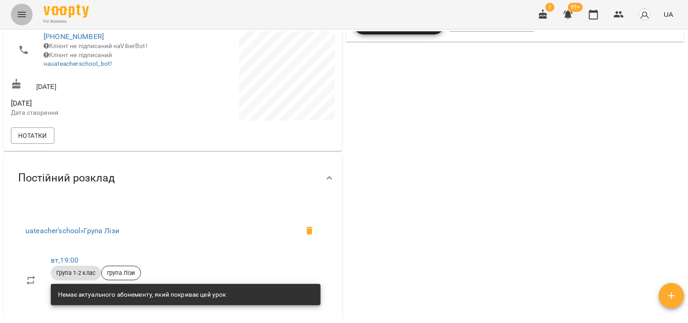
click at [17, 15] on icon "Menu" at bounding box center [21, 14] width 11 height 11
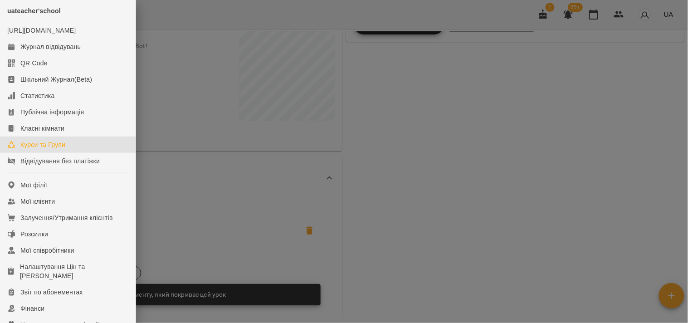
click at [49, 149] on div "Курси та Групи" at bounding box center [42, 144] width 45 height 9
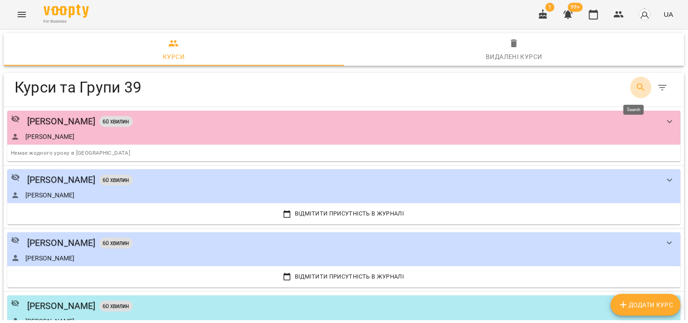
click at [636, 92] on icon "Search" at bounding box center [641, 87] width 11 height 11
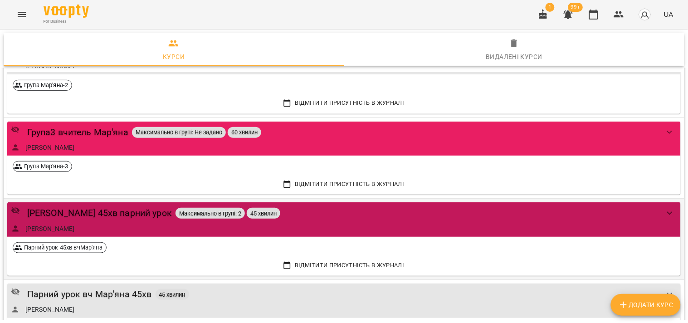
scroll to position [151, 0]
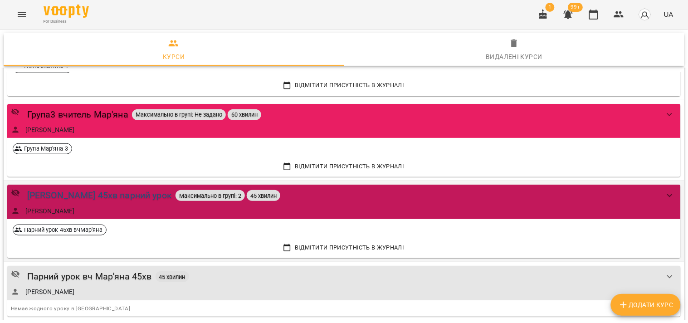
type input "***"
click at [137, 201] on div "[PERSON_NAME] 45хв парний урок" at bounding box center [99, 195] width 145 height 14
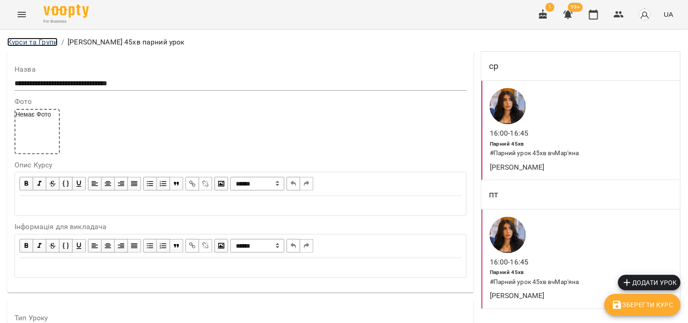
click at [35, 41] on link "Курси та Групи" at bounding box center [32, 42] width 50 height 9
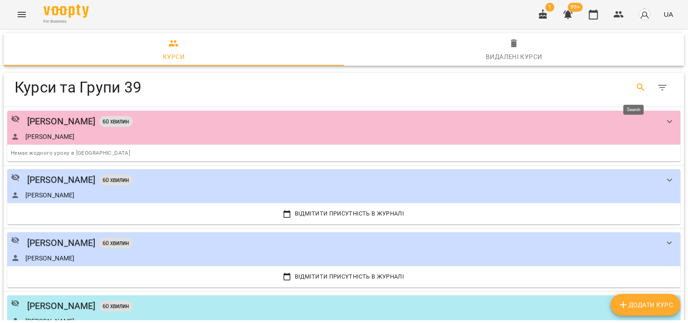
click at [640, 85] on button "Search" at bounding box center [641, 88] width 22 height 22
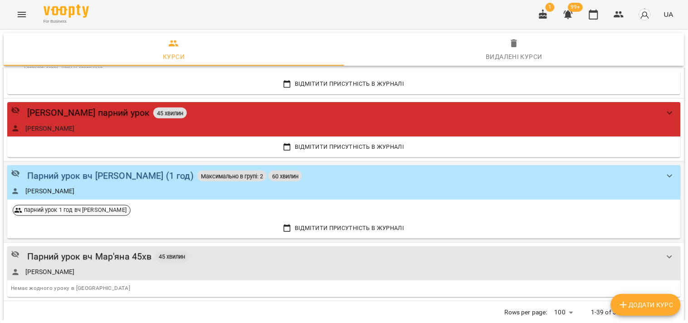
scroll to position [289, 0]
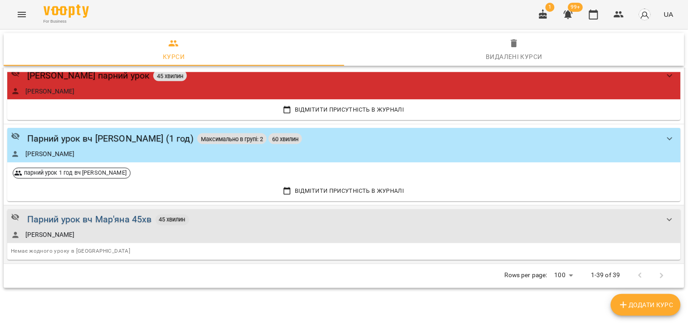
type input "*****"
click at [130, 225] on div "Парний урок вч Мар'яна 45хв" at bounding box center [89, 220] width 125 height 14
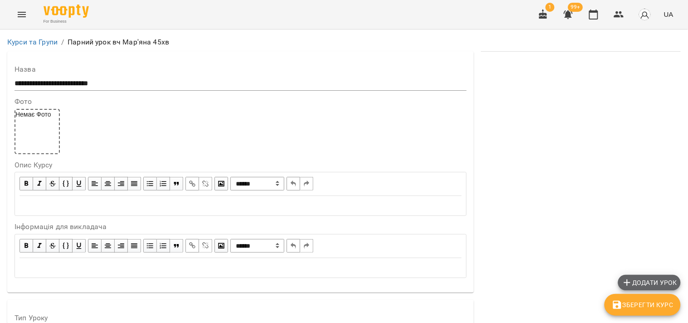
click at [676, 279] on span "Додати урок" at bounding box center [649, 282] width 55 height 11
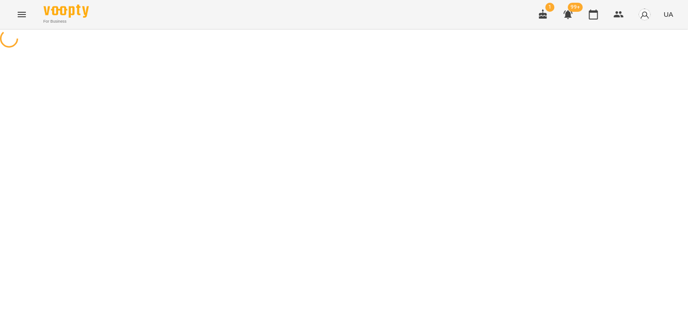
select select "**********"
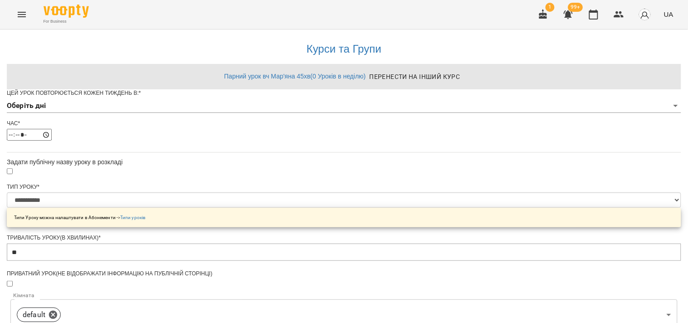
click at [288, 117] on body "**********" at bounding box center [344, 291] width 688 height 582
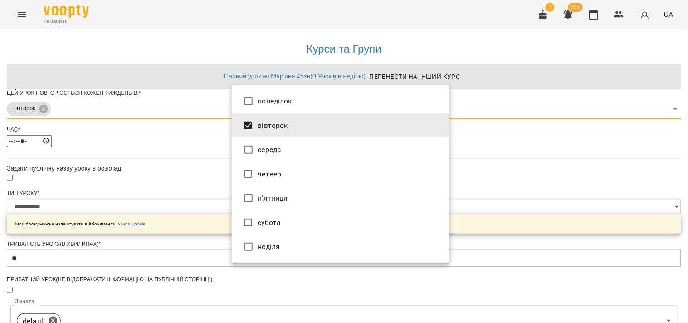
type input "***"
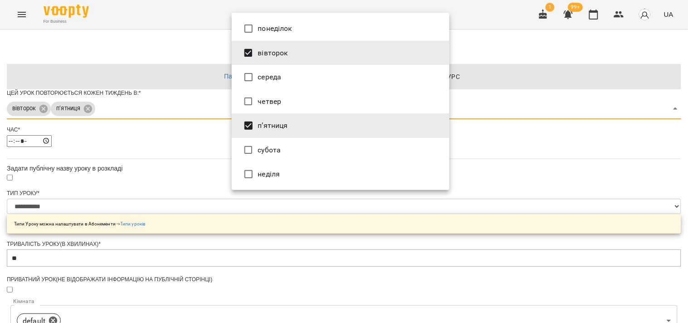
click at [192, 205] on div at bounding box center [344, 161] width 688 height 323
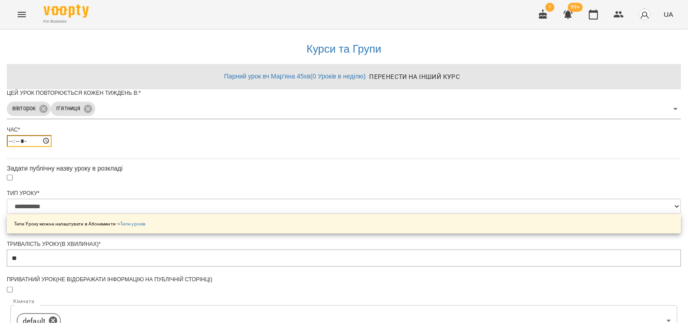
click at [52, 147] on input "*****" at bounding box center [29, 141] width 45 height 12
type input "*****"
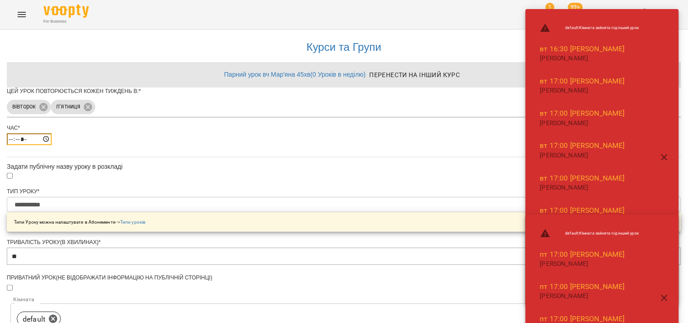
scroll to position [310, 0]
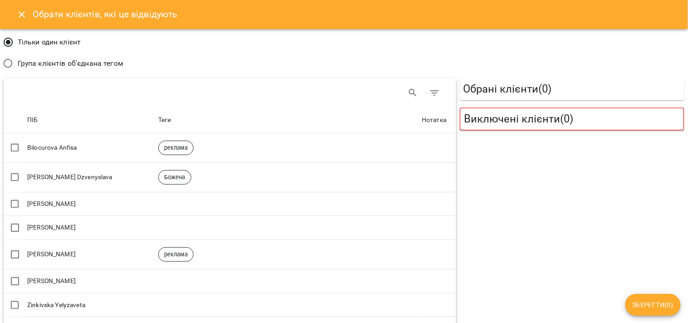
click at [82, 62] on span "Група клієнтів об'єднана тегом" at bounding box center [71, 63] width 106 height 11
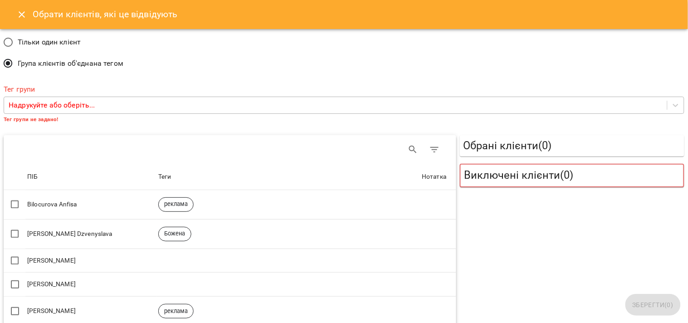
click at [103, 105] on div "Надрукуйте або оберіть..." at bounding box center [335, 105] width 663 height 17
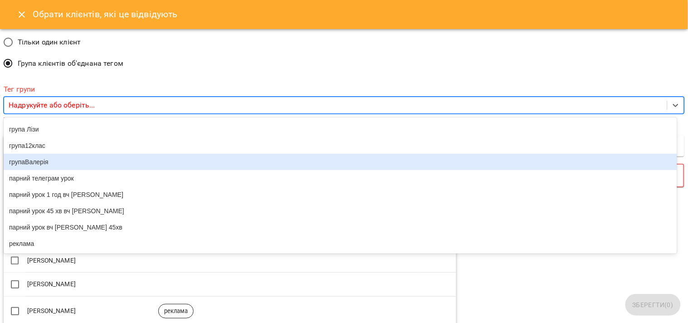
scroll to position [98, 0]
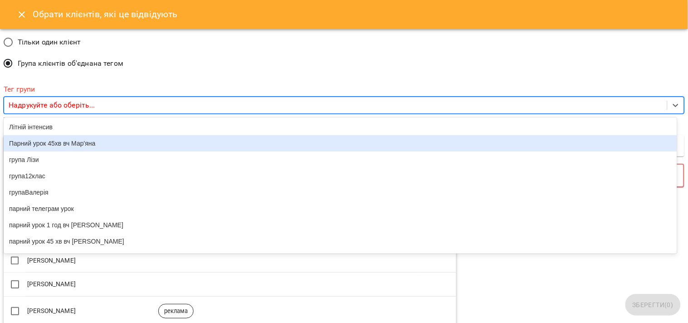
click at [74, 151] on div "Парний урок 45хв вч Мар'яна" at bounding box center [341, 143] width 674 height 16
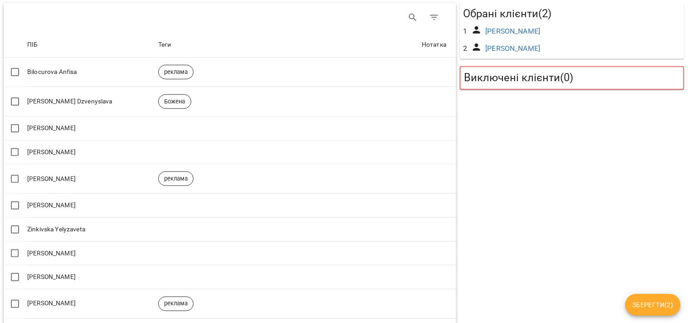
scroll to position [151, 0]
click at [651, 308] on span "Зберегти ( 2 )" at bounding box center [653, 304] width 41 height 11
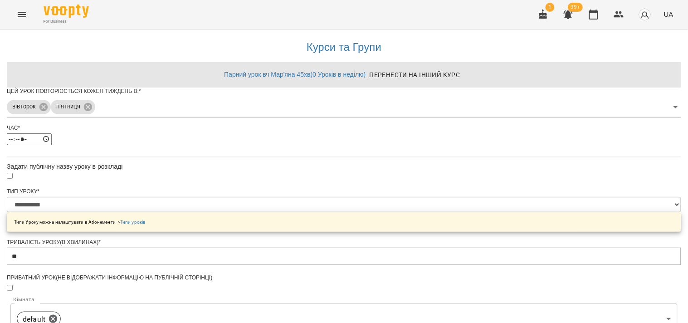
scroll to position [347, 0]
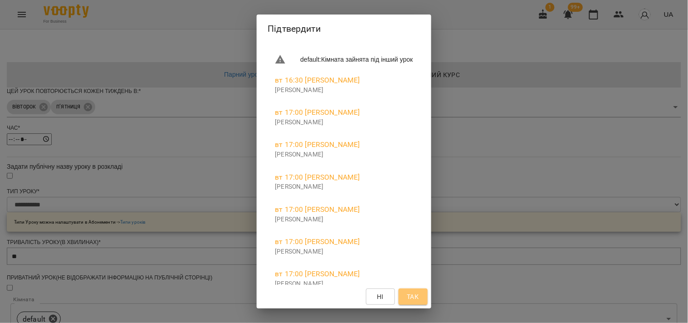
click at [419, 295] on span "Так" at bounding box center [413, 296] width 12 height 11
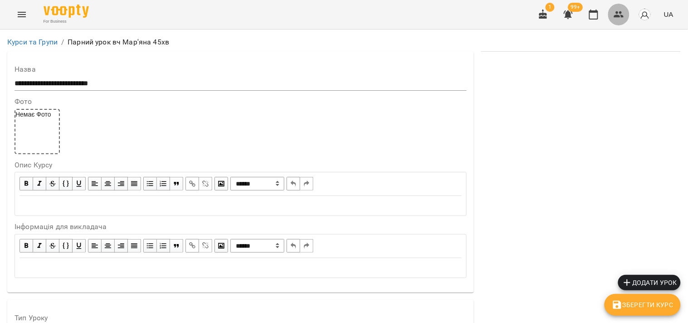
click at [611, 12] on button "button" at bounding box center [619, 15] width 22 height 22
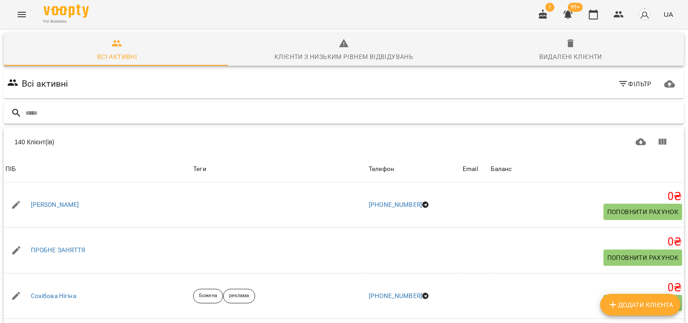
click at [412, 117] on input "text" at bounding box center [352, 113] width 655 height 15
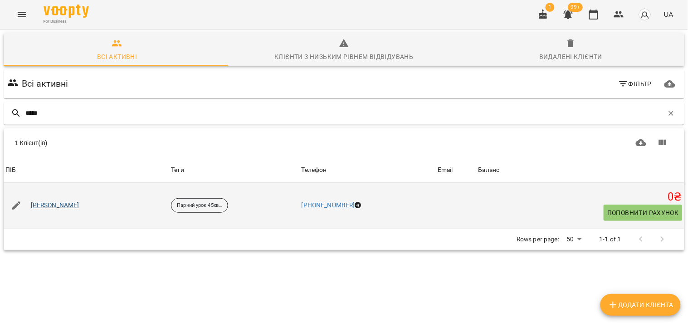
type input "*****"
click at [34, 205] on link "[PERSON_NAME]" at bounding box center [55, 205] width 49 height 9
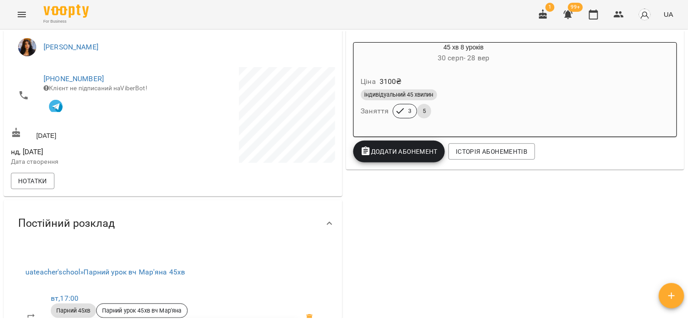
scroll to position [101, 0]
